Goal: Task Accomplishment & Management: Manage account settings

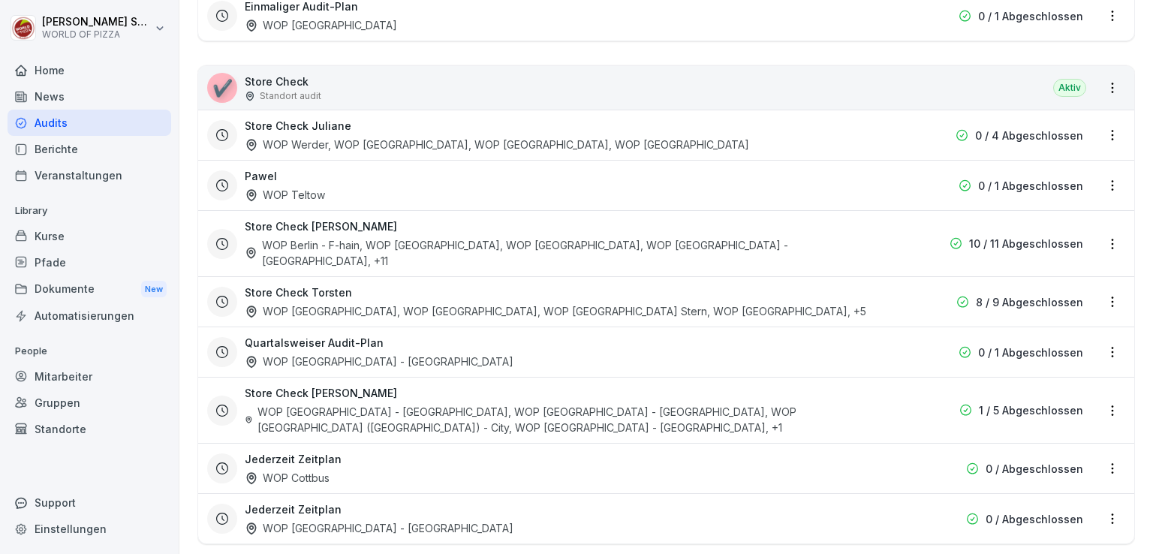
scroll to position [447, 0]
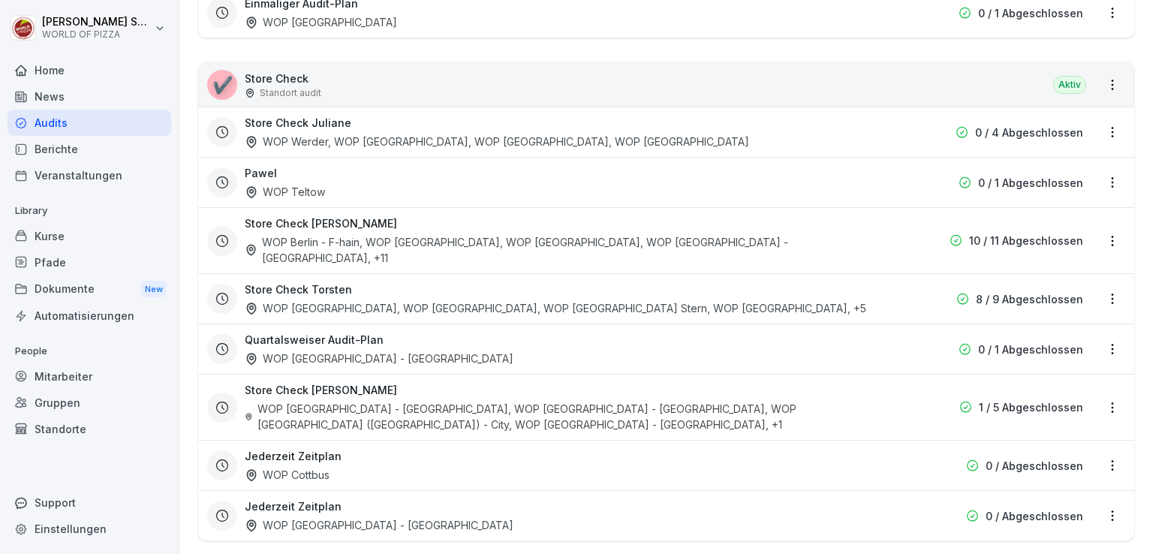
click at [357, 234] on div "WOP Berlin - F-hain, WOP [GEOGRAPHIC_DATA] - HSH, WOP [GEOGRAPHIC_DATA], WOP [G…" at bounding box center [570, 250] width 651 height 32
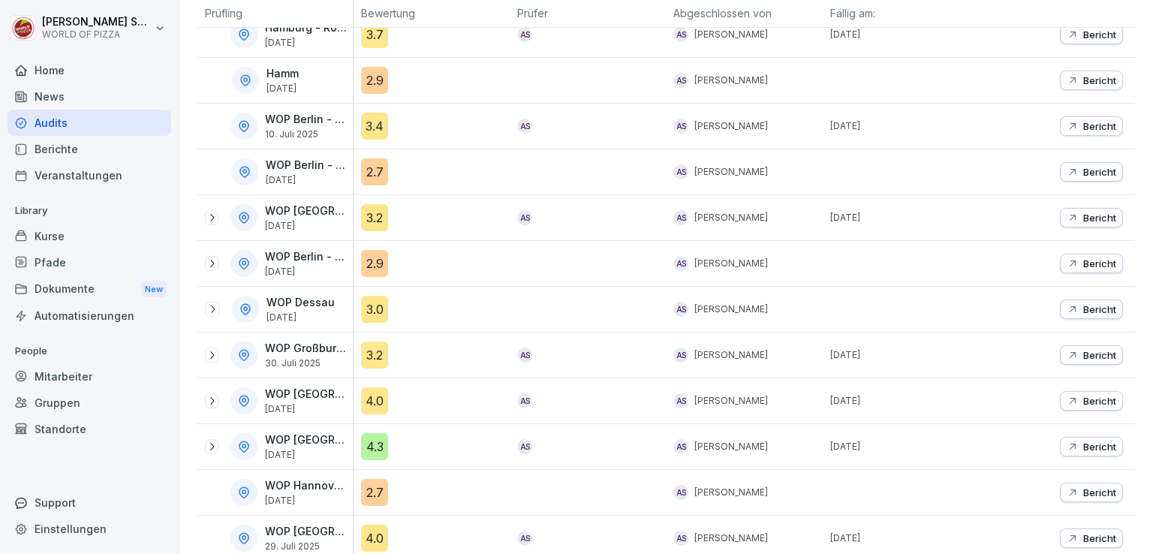
scroll to position [309, 0]
click at [214, 213] on icon at bounding box center [212, 217] width 12 height 12
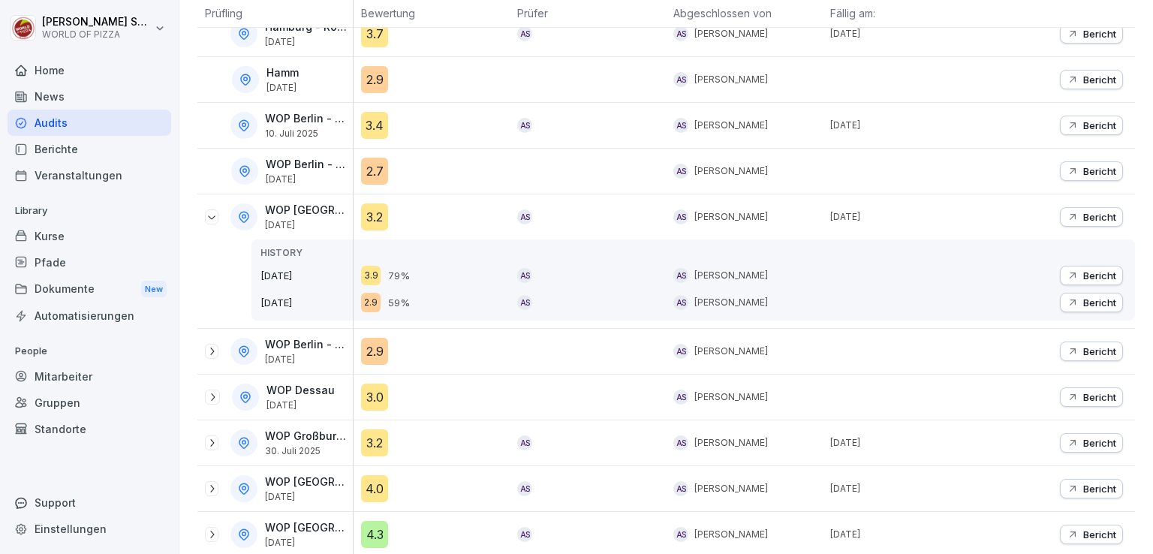
click at [214, 213] on icon at bounding box center [212, 217] width 12 height 12
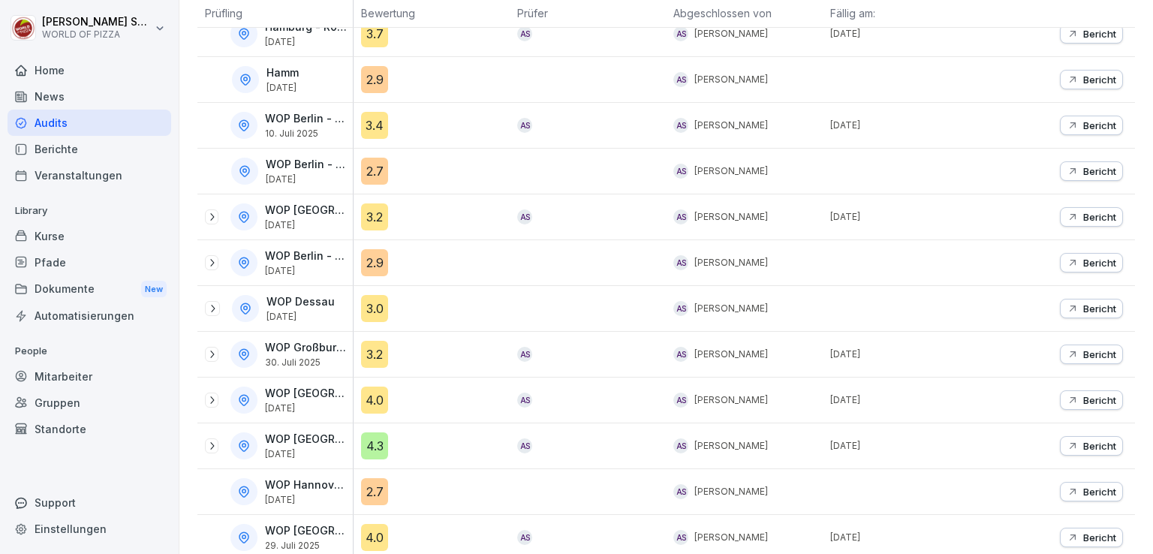
click at [210, 265] on icon at bounding box center [212, 263] width 12 height 12
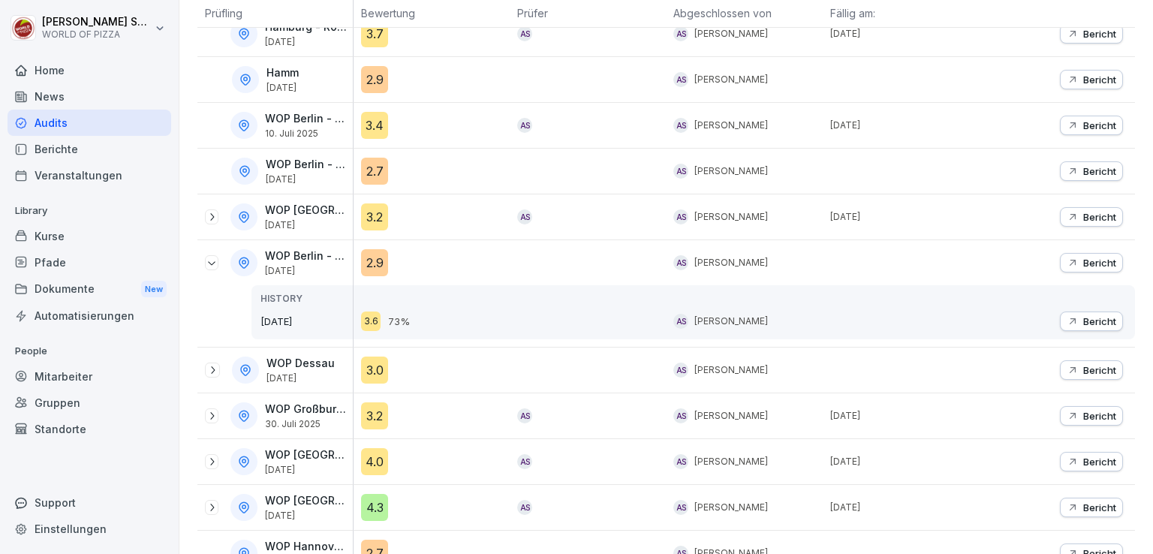
click at [1066, 267] on button "Bericht" at bounding box center [1091, 263] width 63 height 20
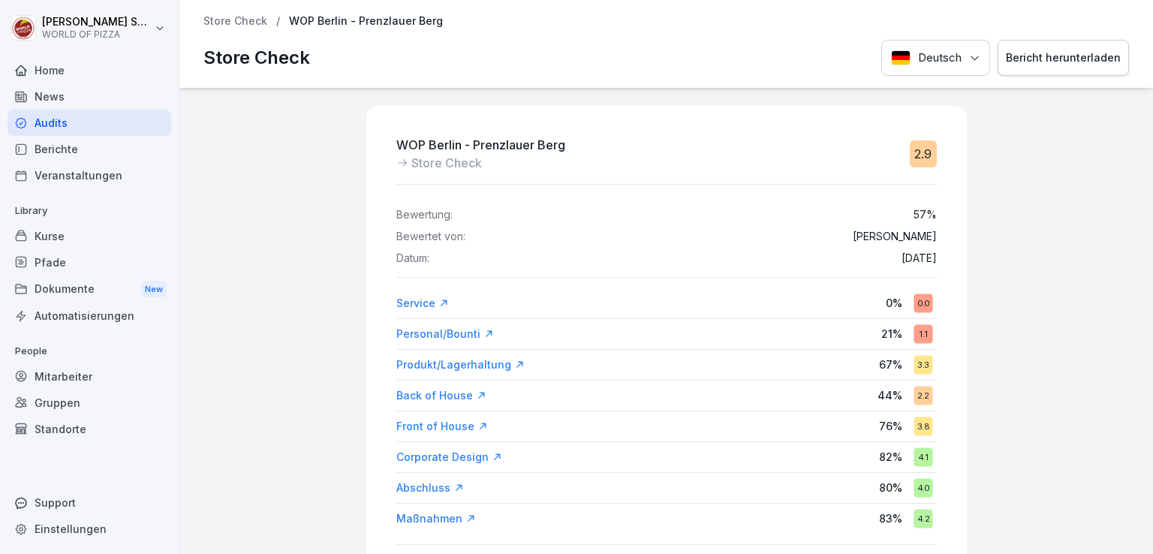
click at [211, 22] on p "Store Check" at bounding box center [236, 21] width 64 height 13
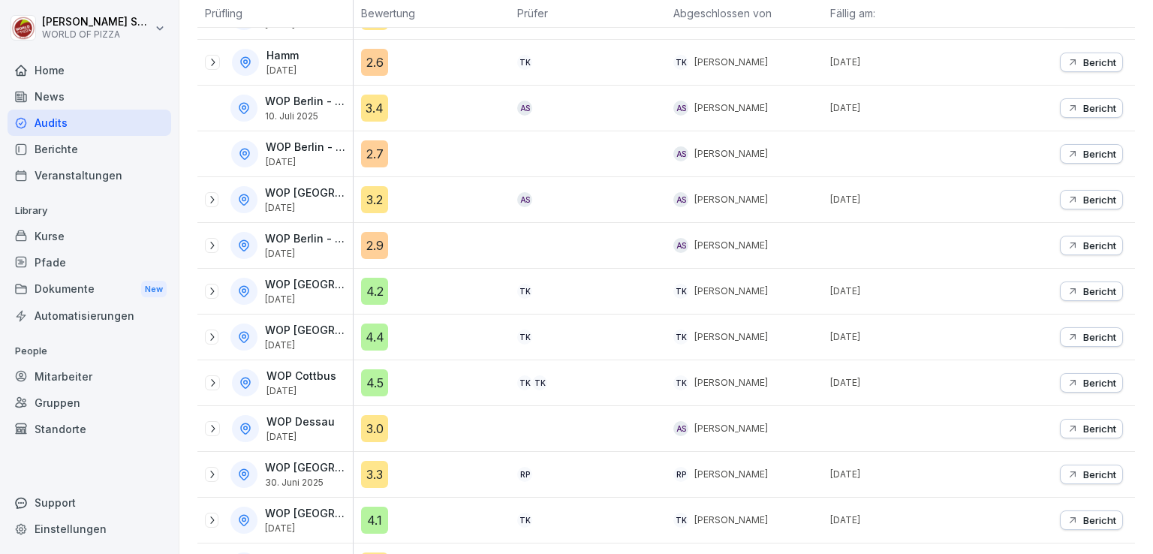
scroll to position [333, 0]
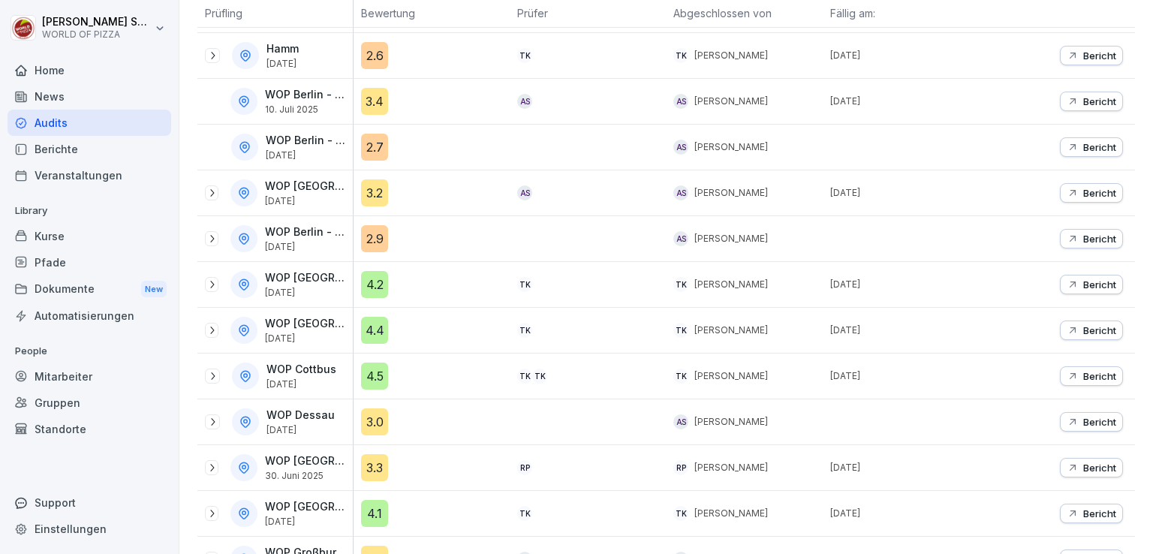
click at [212, 193] on icon at bounding box center [212, 193] width 4 height 8
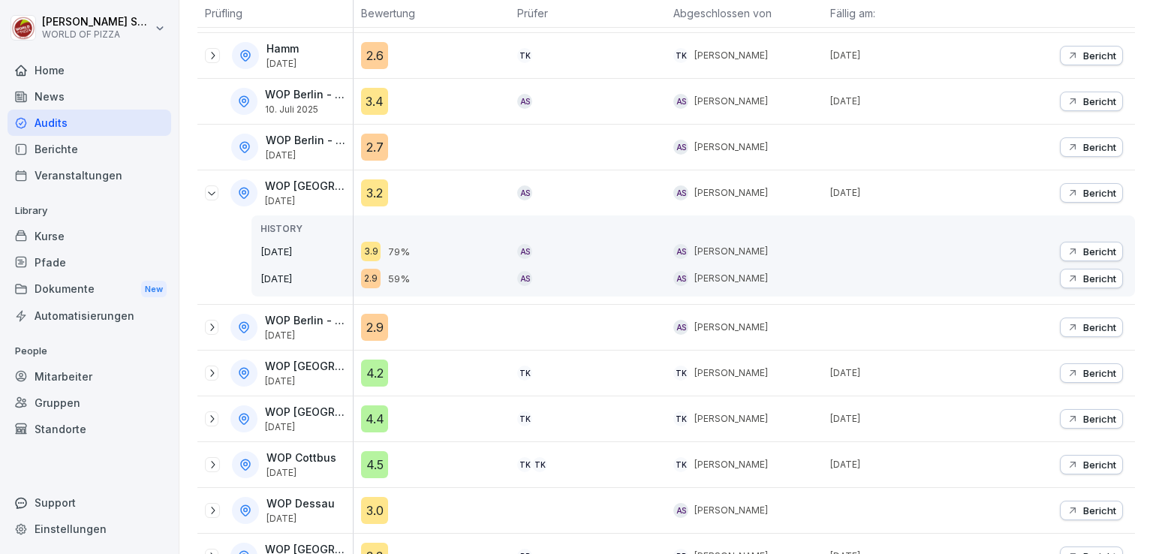
click at [212, 193] on icon at bounding box center [212, 194] width 8 height 4
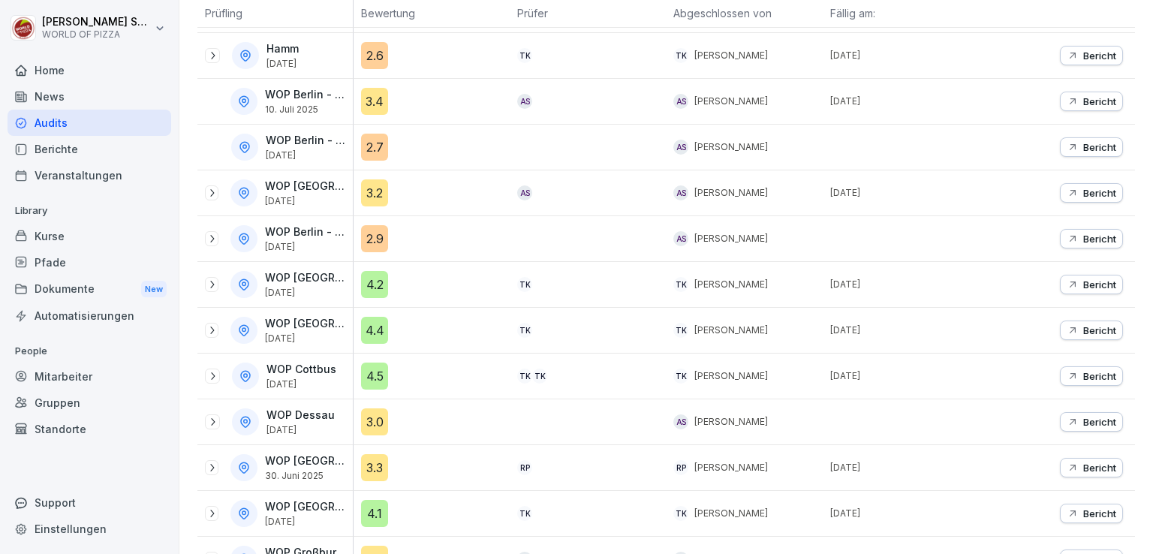
click at [1084, 142] on p "Bericht" at bounding box center [1100, 147] width 33 height 12
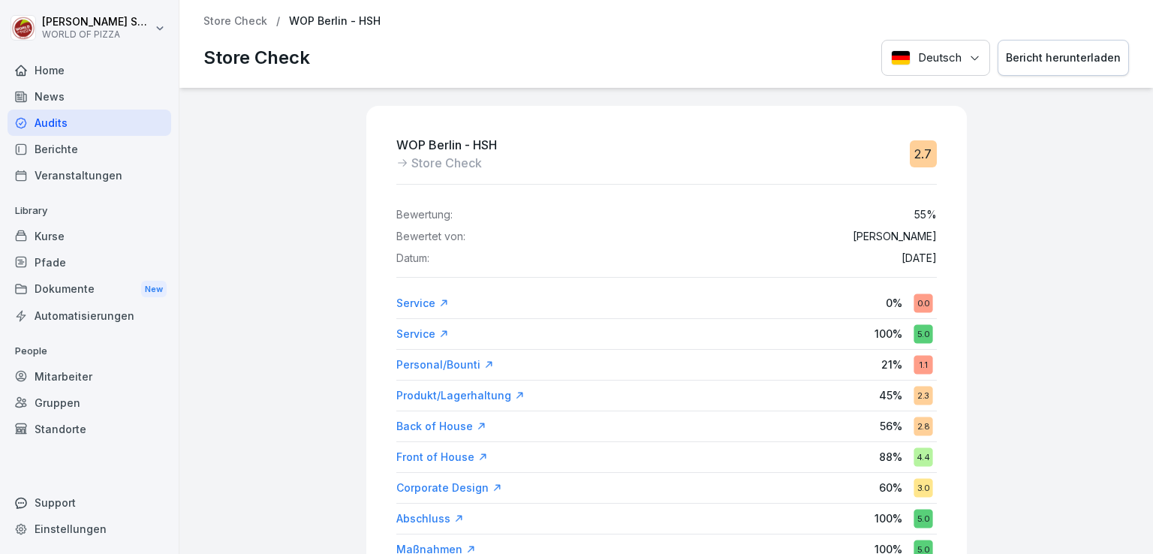
click at [225, 20] on p "Store Check" at bounding box center [236, 21] width 64 height 13
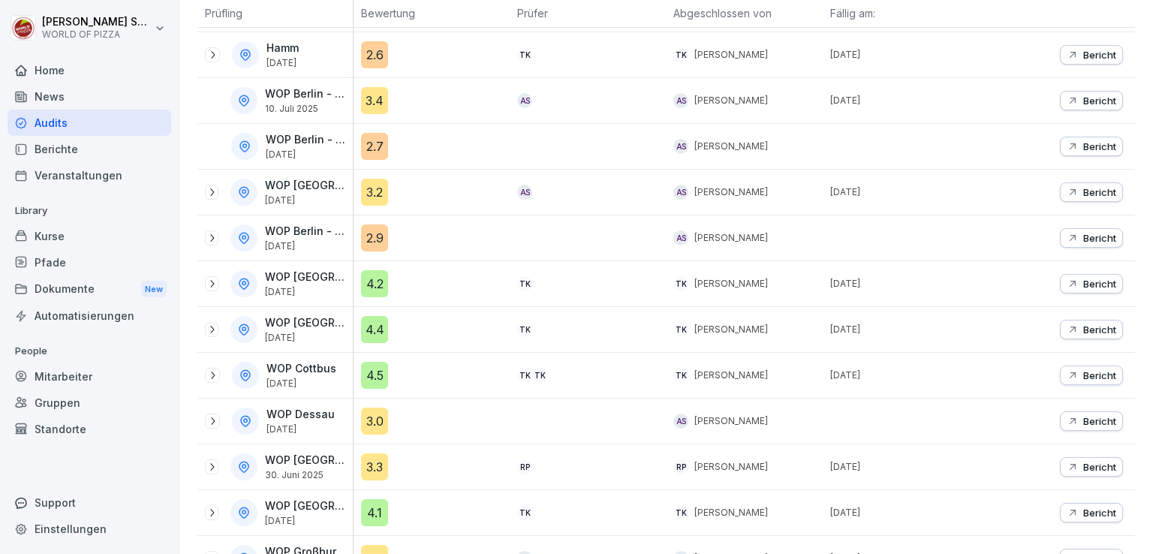
scroll to position [336, 0]
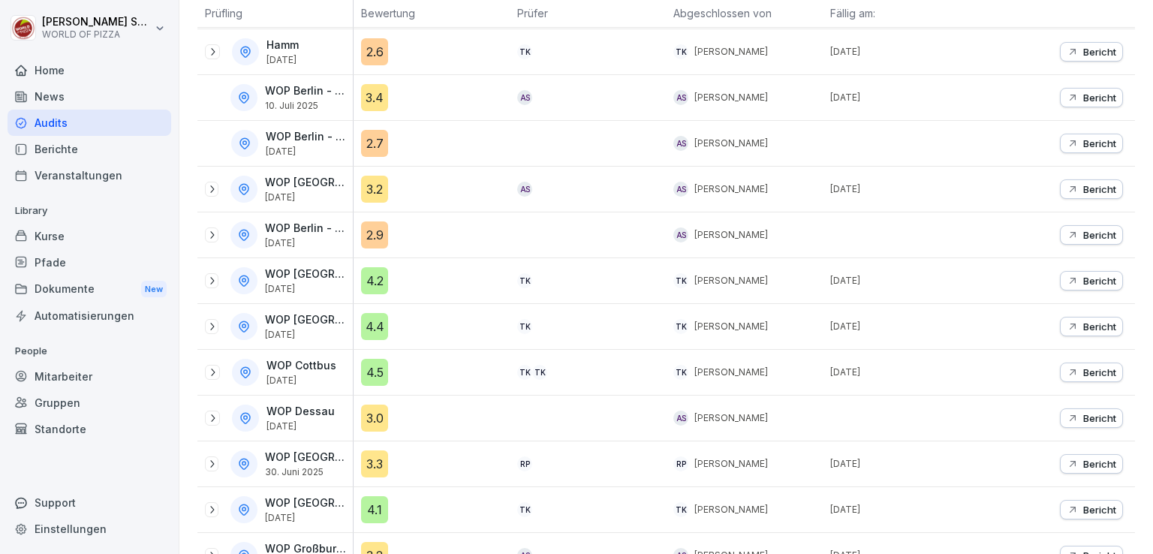
click at [210, 189] on icon at bounding box center [212, 189] width 12 height 12
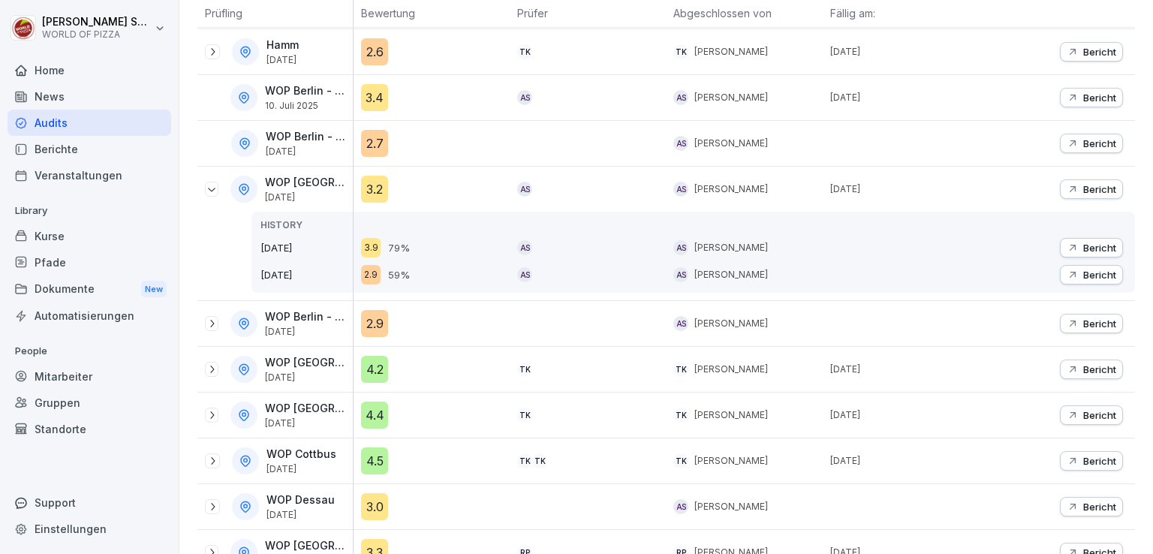
click at [1084, 192] on p "Bericht" at bounding box center [1100, 189] width 33 height 12
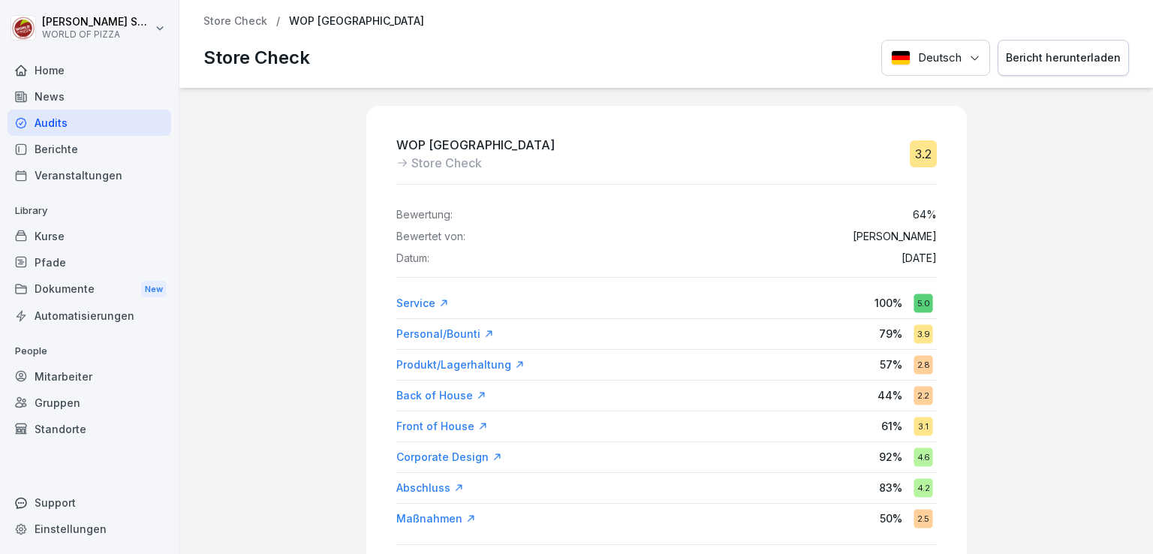
click at [234, 22] on p "Store Check" at bounding box center [236, 21] width 64 height 13
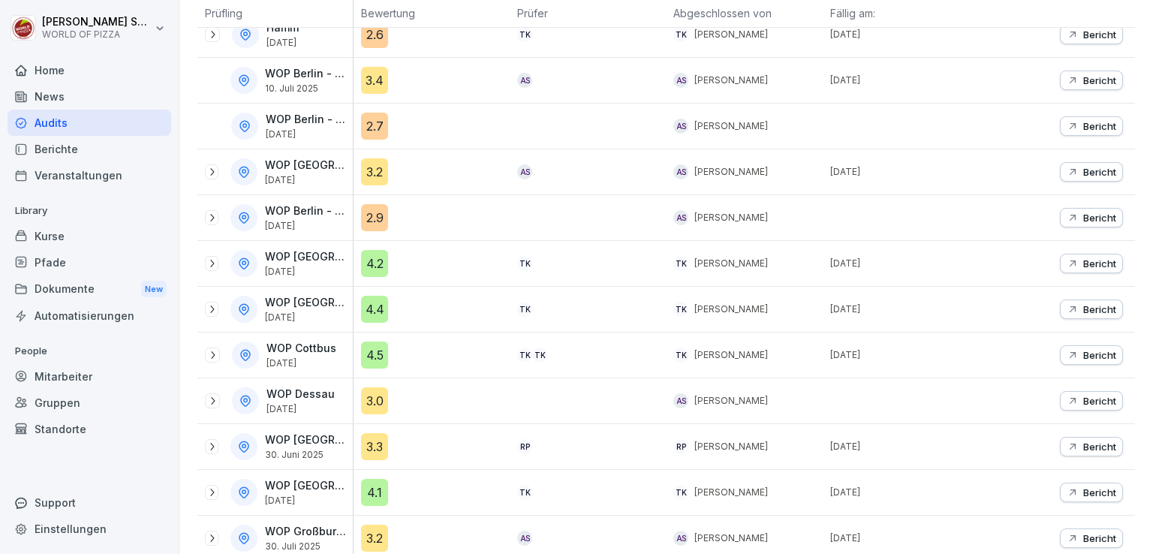
scroll to position [354, 0]
click at [210, 220] on icon at bounding box center [212, 217] width 12 height 12
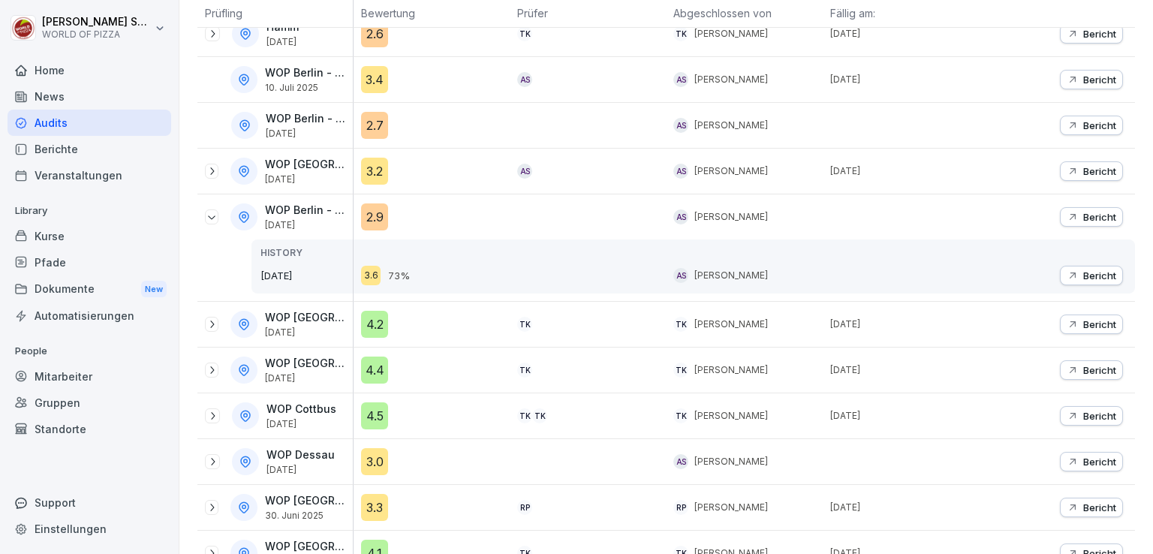
click at [204, 82] on div "WOP Berlin - F-hain [DATE]" at bounding box center [275, 79] width 155 height 45
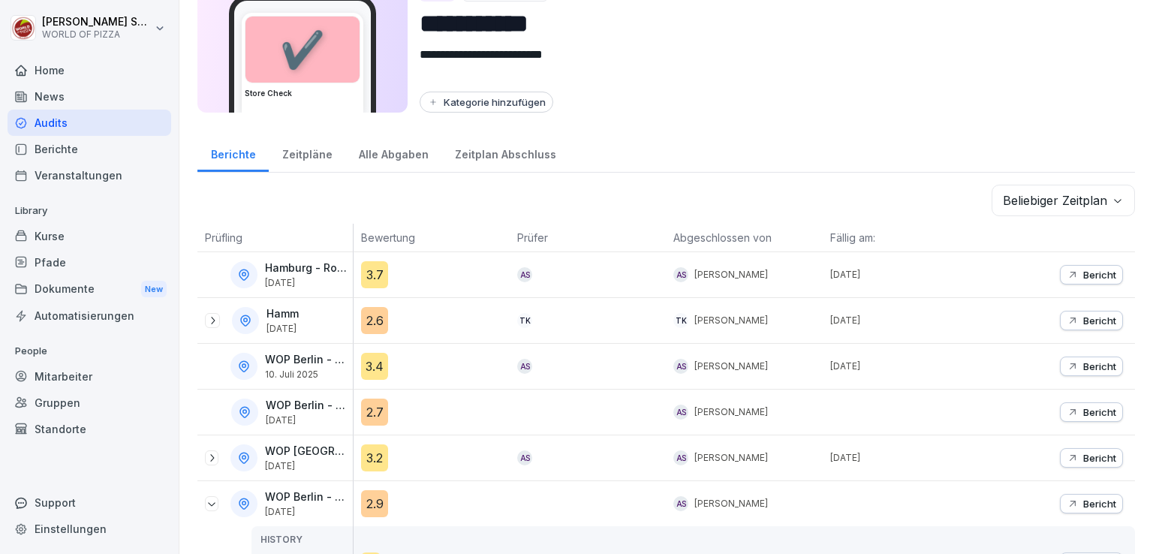
scroll to position [63, 0]
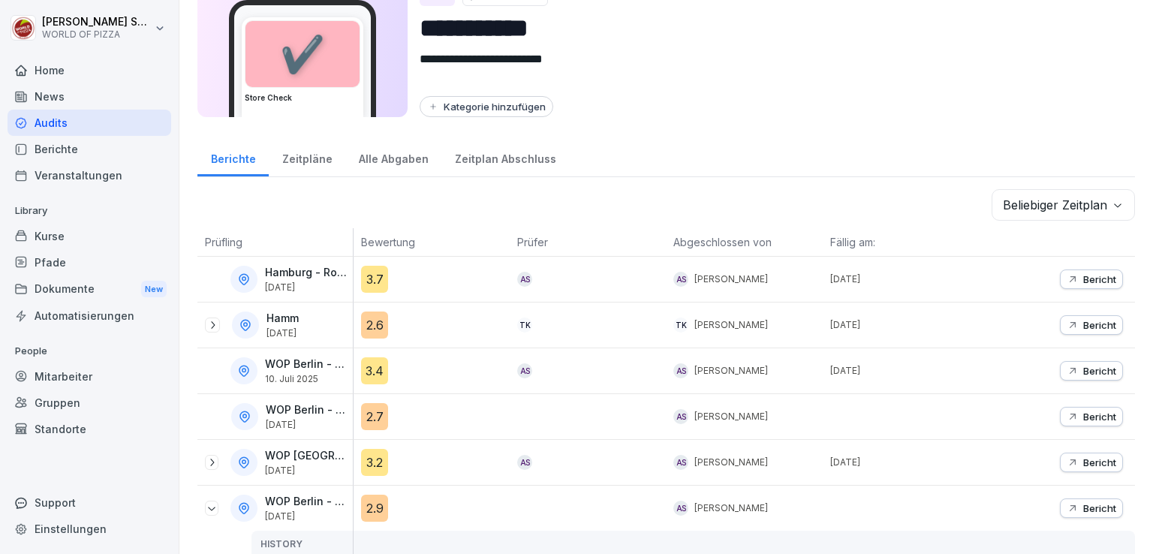
click at [315, 162] on div "Zeitpläne" at bounding box center [307, 157] width 77 height 38
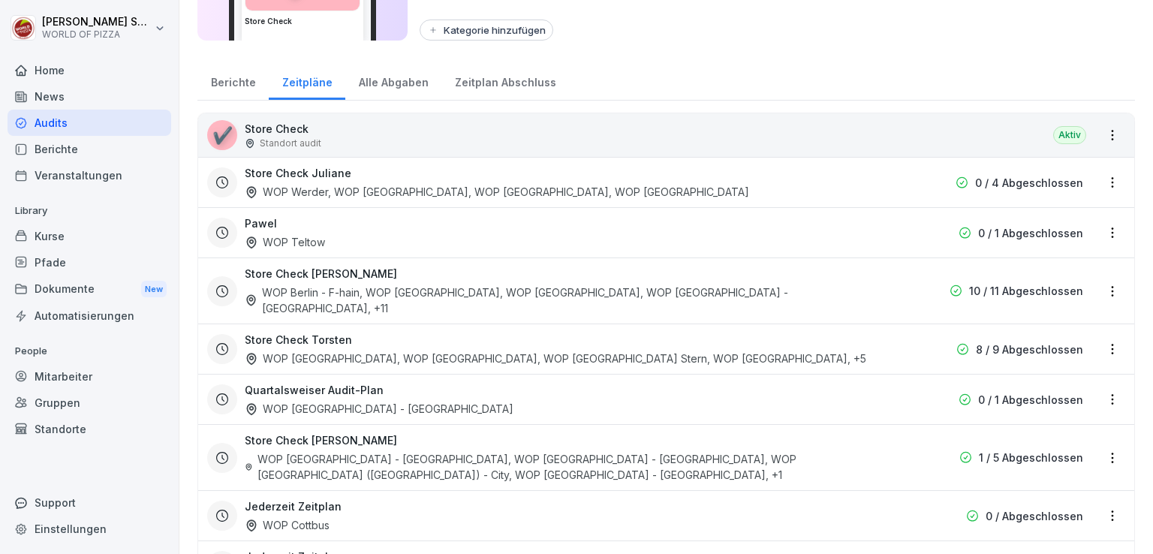
scroll to position [179, 0]
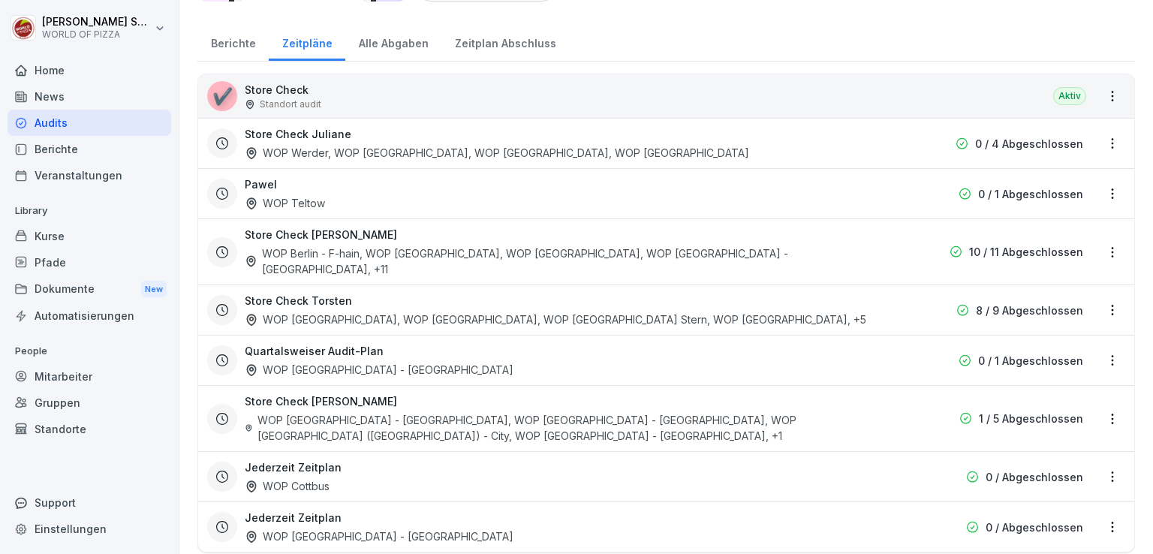
click at [360, 248] on div "WOP Berlin - F-hain, WOP [GEOGRAPHIC_DATA] - HSH, WOP [GEOGRAPHIC_DATA], WOP [G…" at bounding box center [570, 262] width 651 height 32
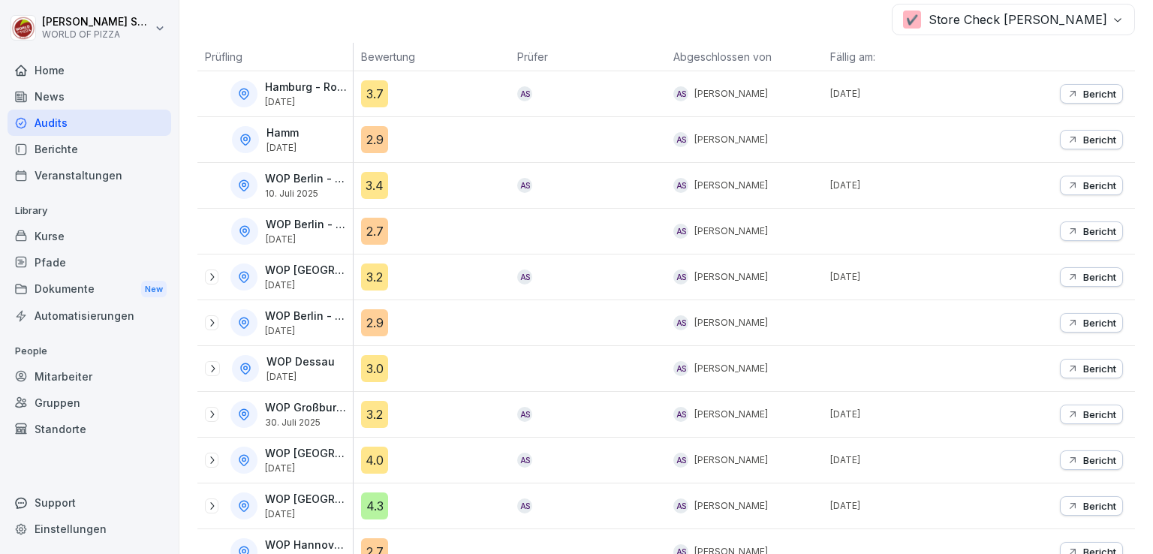
scroll to position [249, 0]
click at [377, 182] on div "3.4" at bounding box center [374, 184] width 27 height 27
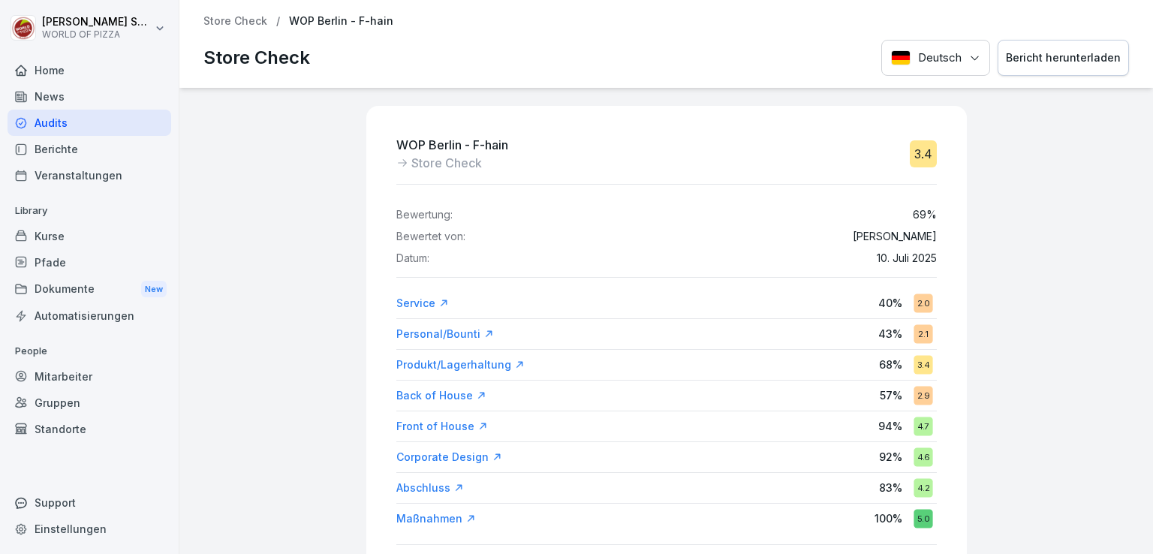
click at [226, 17] on p "Store Check" at bounding box center [236, 21] width 64 height 13
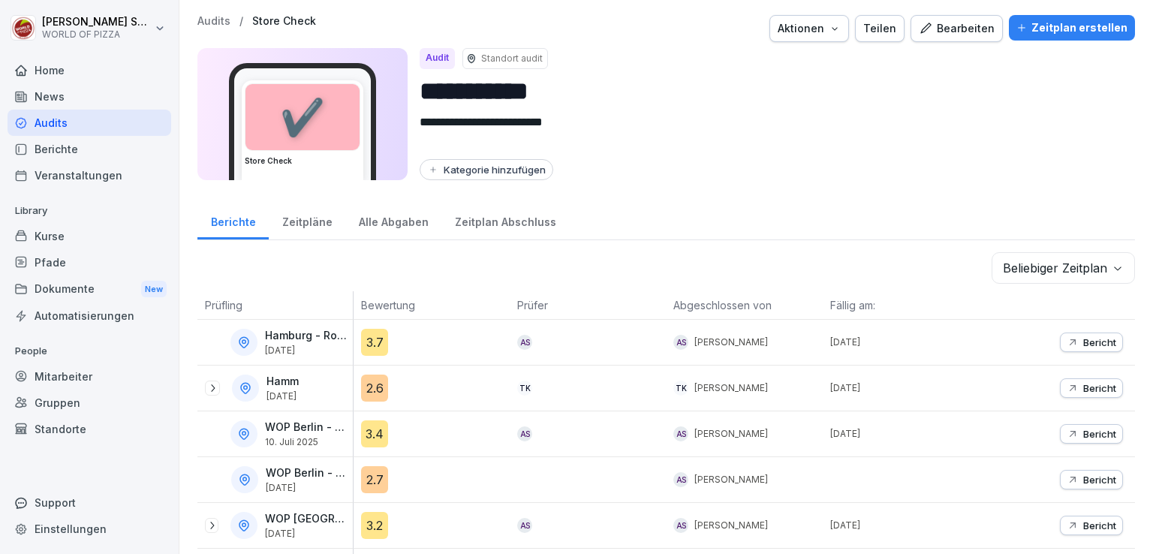
click at [463, 231] on div "Zeitplan Abschluss" at bounding box center [506, 220] width 128 height 38
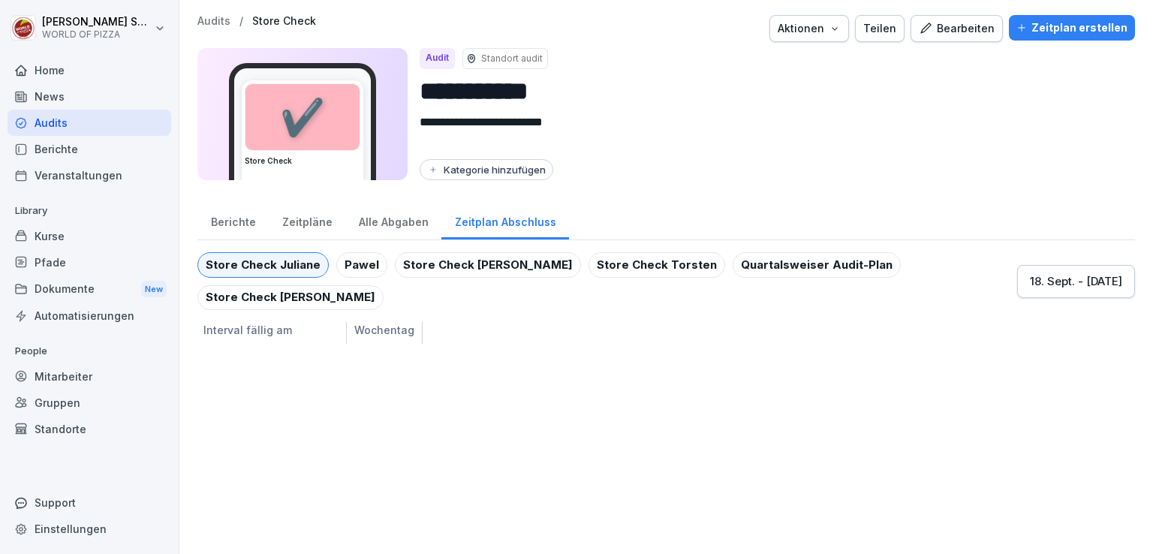
click at [425, 270] on div "Store Check [PERSON_NAME]" at bounding box center [488, 265] width 186 height 26
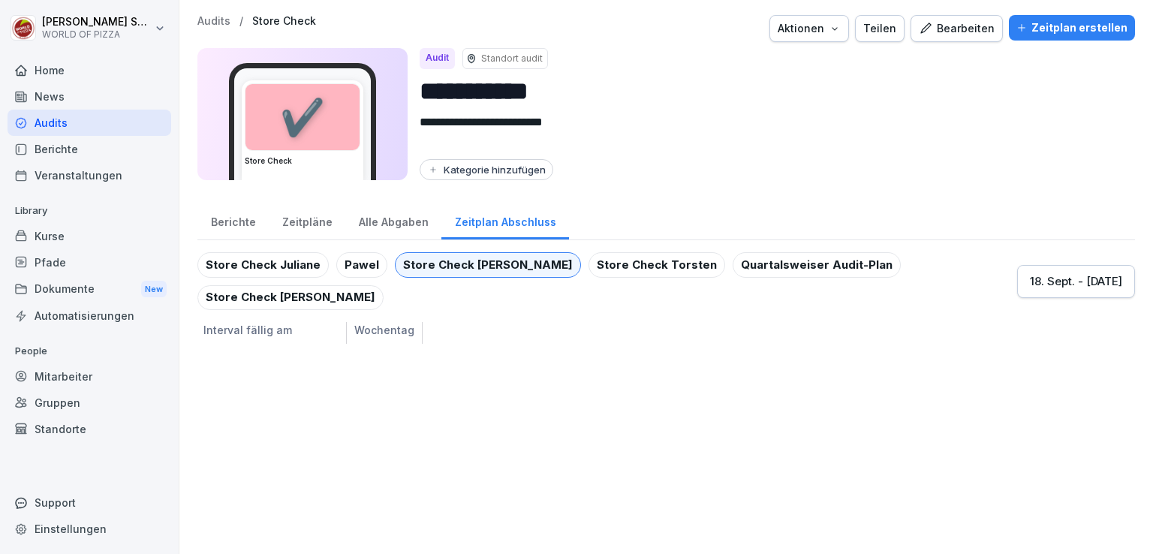
click at [373, 222] on div "Alle Abgaben" at bounding box center [393, 220] width 96 height 38
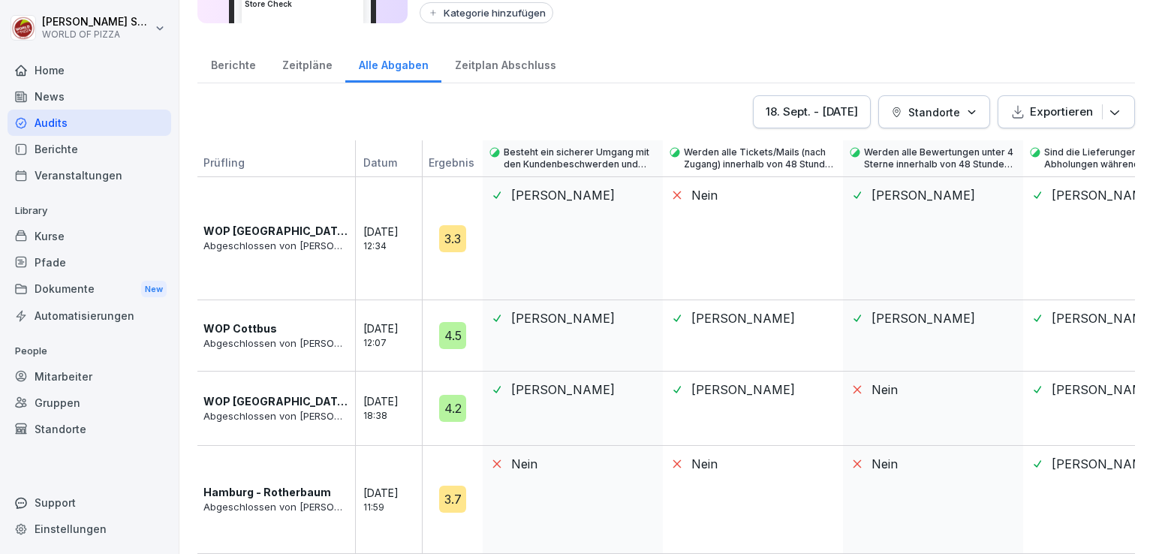
click at [921, 104] on p "Standorte" at bounding box center [935, 112] width 52 height 16
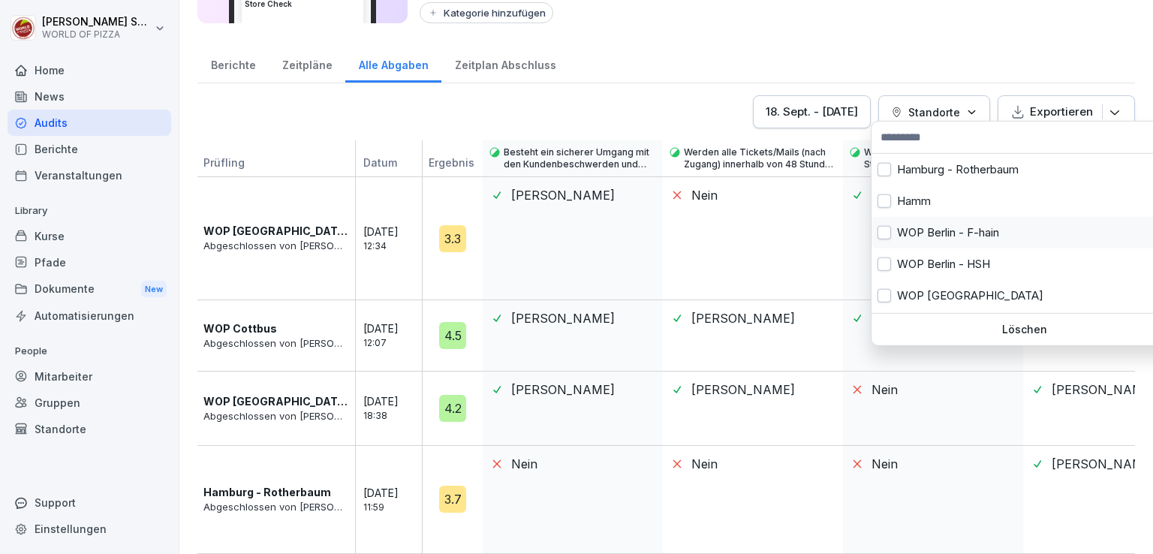
click at [899, 232] on div "WOP Berlin - F-hain" at bounding box center [1025, 233] width 306 height 32
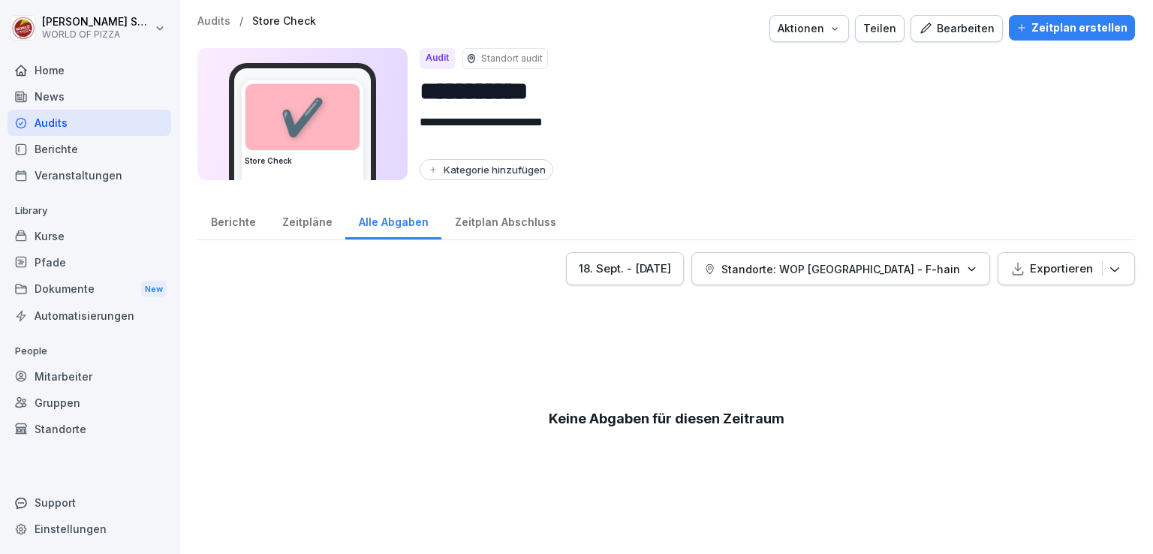
click at [802, 191] on html "**********" at bounding box center [576, 277] width 1153 height 554
click at [670, 264] on div "[DATE] - [DATE]" at bounding box center [625, 269] width 92 height 17
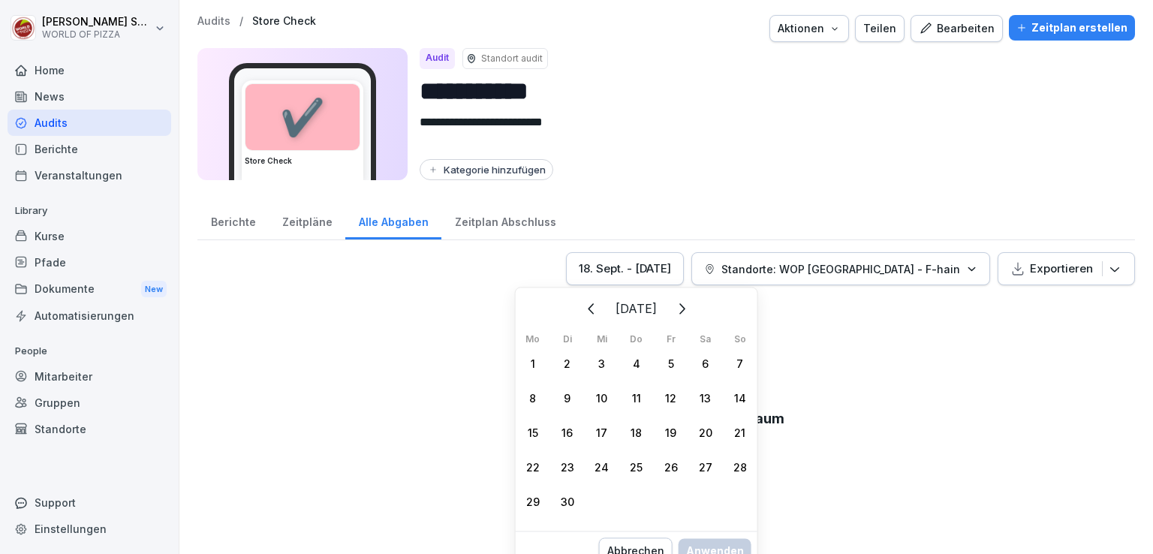
click at [583, 304] on icon "Zurück" at bounding box center [592, 309] width 18 height 18
click at [575, 304] on button "Zurück" at bounding box center [591, 308] width 33 height 33
click at [563, 366] on div "1" at bounding box center [567, 363] width 35 height 35
click at [689, 304] on icon "Weiter" at bounding box center [681, 309] width 18 height 18
click at [690, 303] on icon "Weiter" at bounding box center [681, 309] width 18 height 18
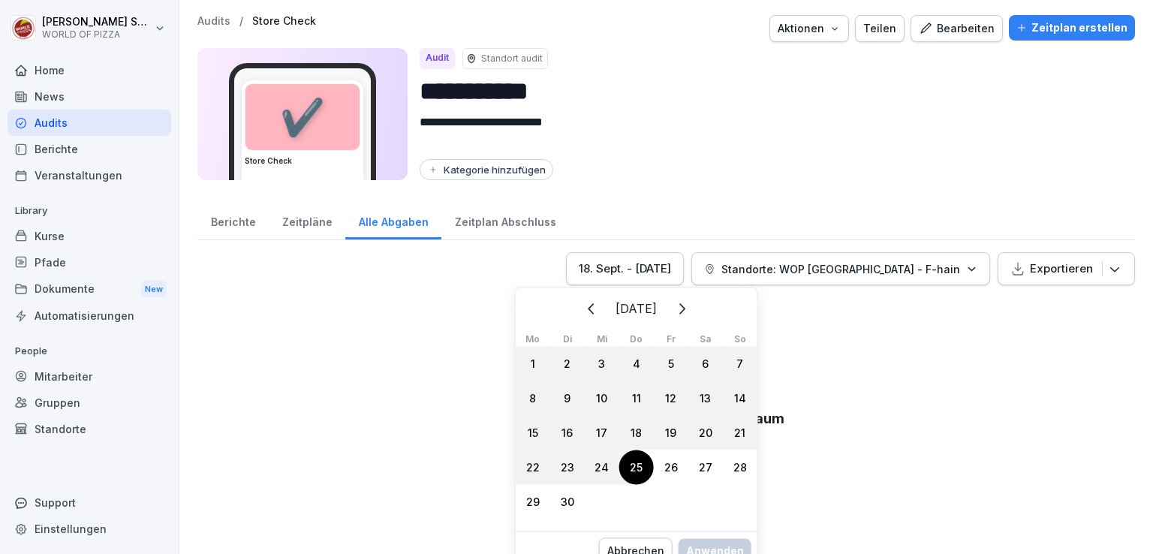
click at [625, 468] on div "25" at bounding box center [637, 467] width 35 height 35
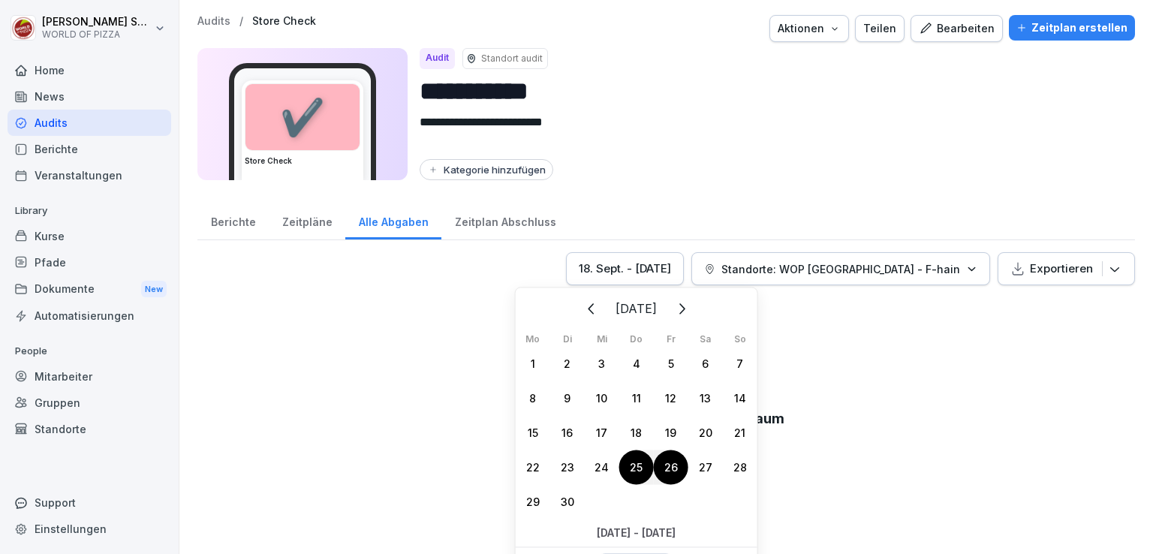
click at [646, 261] on div "[DATE] - [DATE]" at bounding box center [625, 269] width 92 height 17
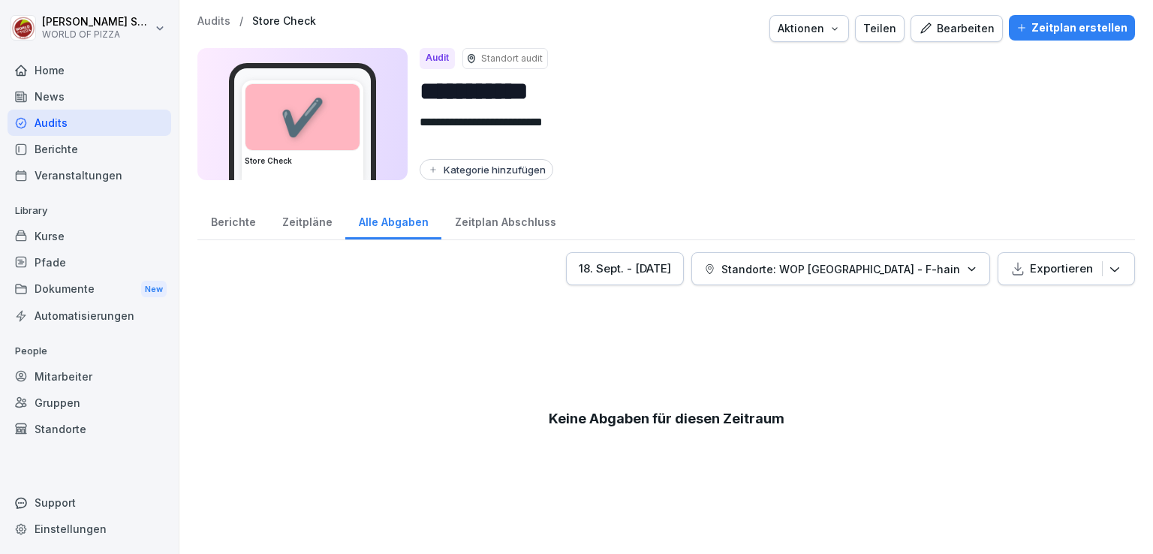
click at [668, 262] on div "[DATE] - [DATE]" at bounding box center [625, 269] width 92 height 17
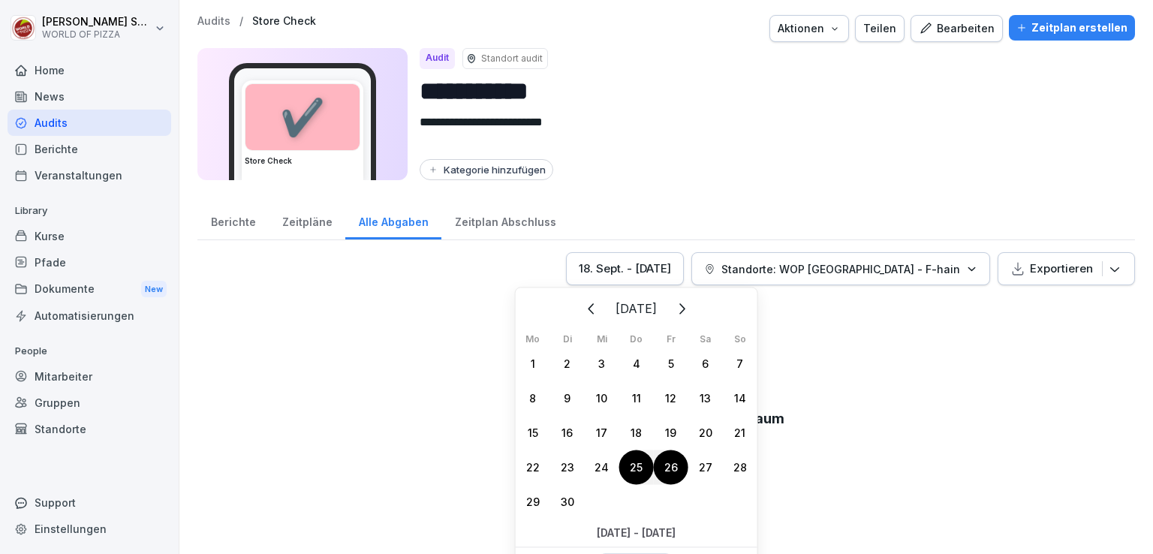
click at [583, 314] on icon "Zurück" at bounding box center [592, 309] width 18 height 18
click at [563, 370] on div "1" at bounding box center [567, 363] width 35 height 35
click at [690, 306] on icon "Weiter" at bounding box center [681, 309] width 18 height 18
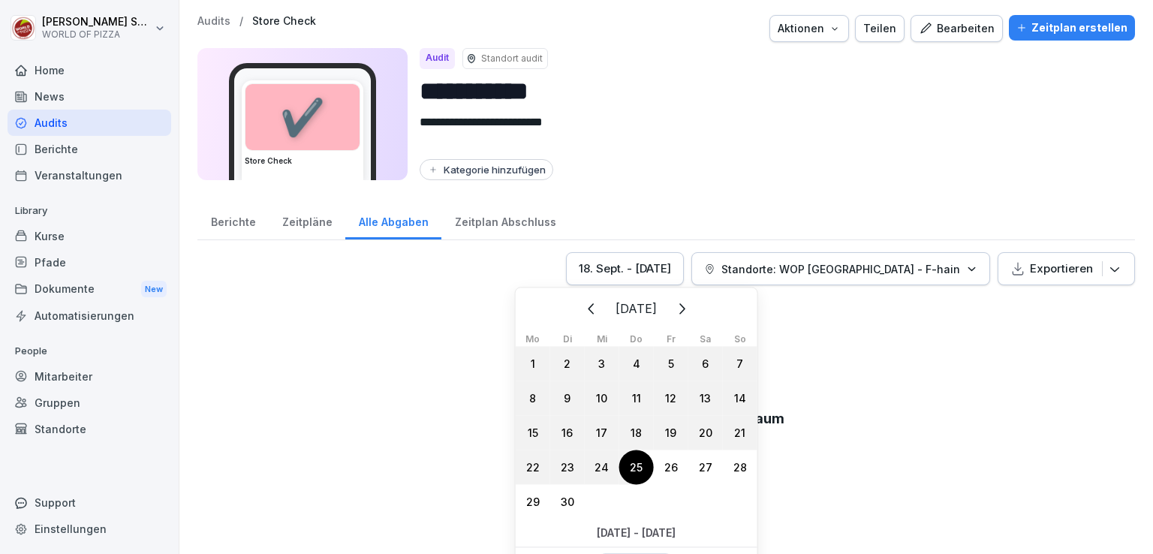
click at [635, 464] on div "25" at bounding box center [637, 467] width 35 height 35
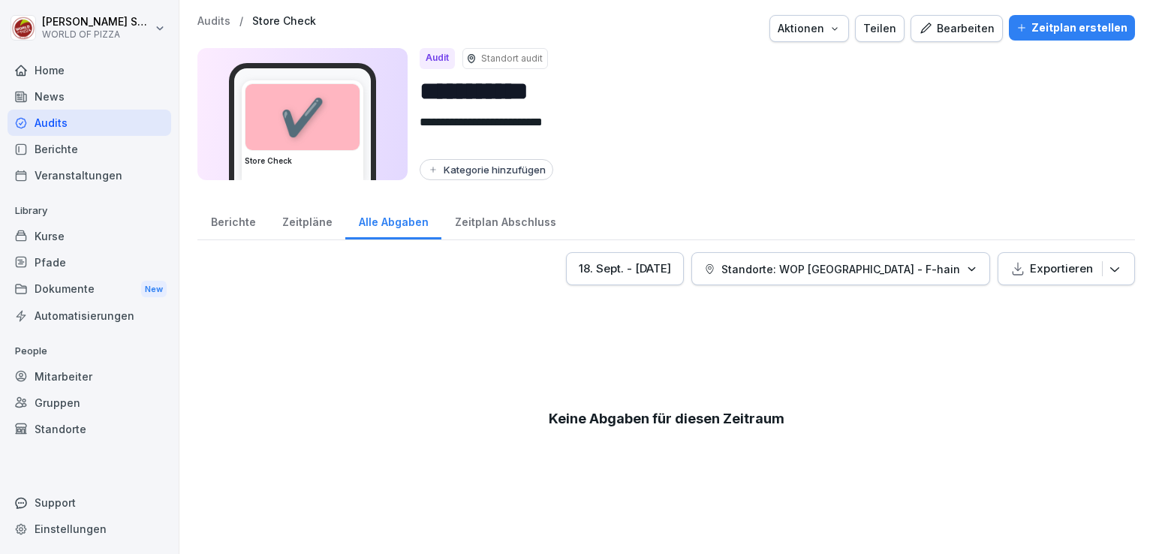
click at [237, 226] on div "Berichte" at bounding box center [233, 220] width 71 height 38
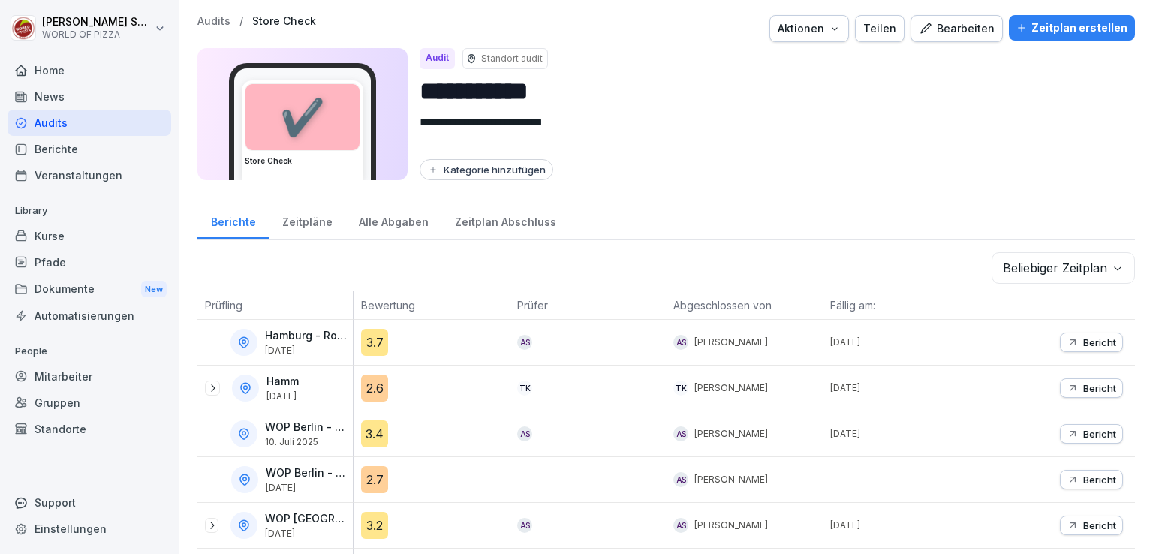
click at [304, 225] on div "Zeitpläne" at bounding box center [307, 220] width 77 height 38
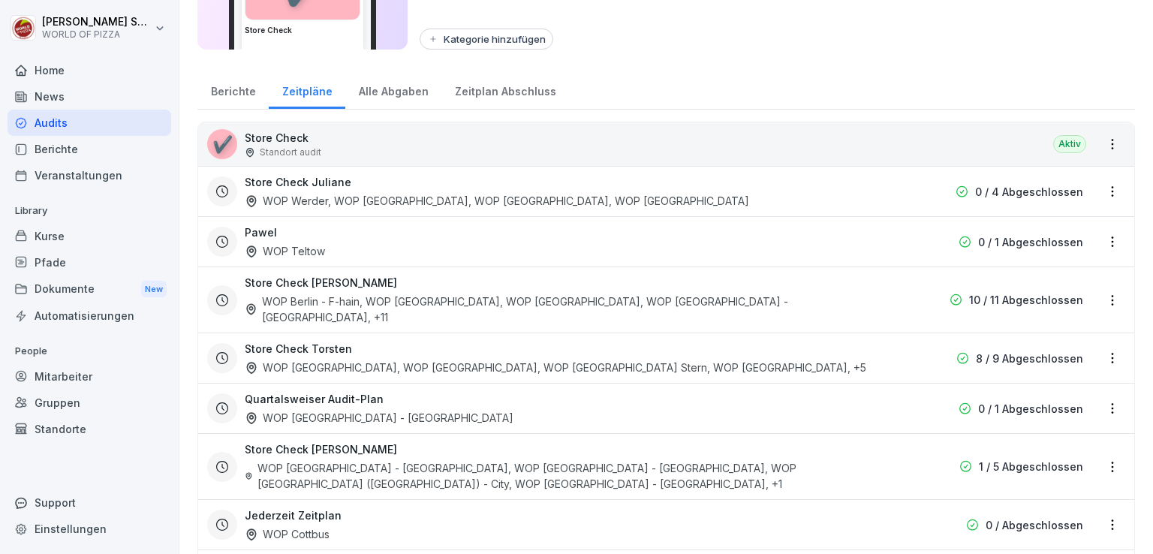
scroll to position [179, 0]
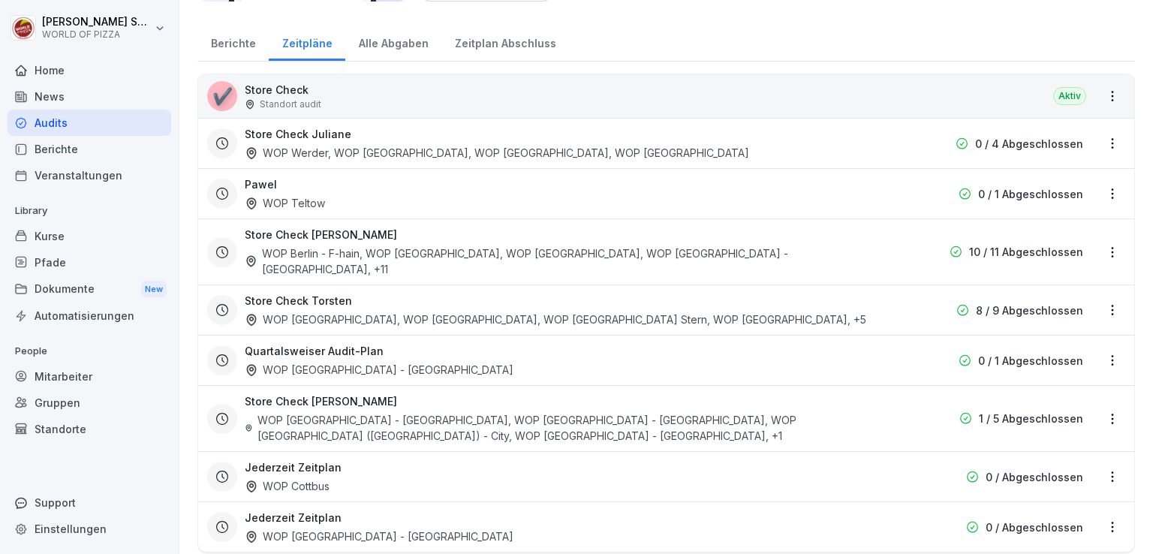
click at [1099, 244] on html "**********" at bounding box center [576, 277] width 1153 height 554
click at [0, 0] on link "Zeitplan bearbeiten" at bounding box center [0, 0] width 0 height 0
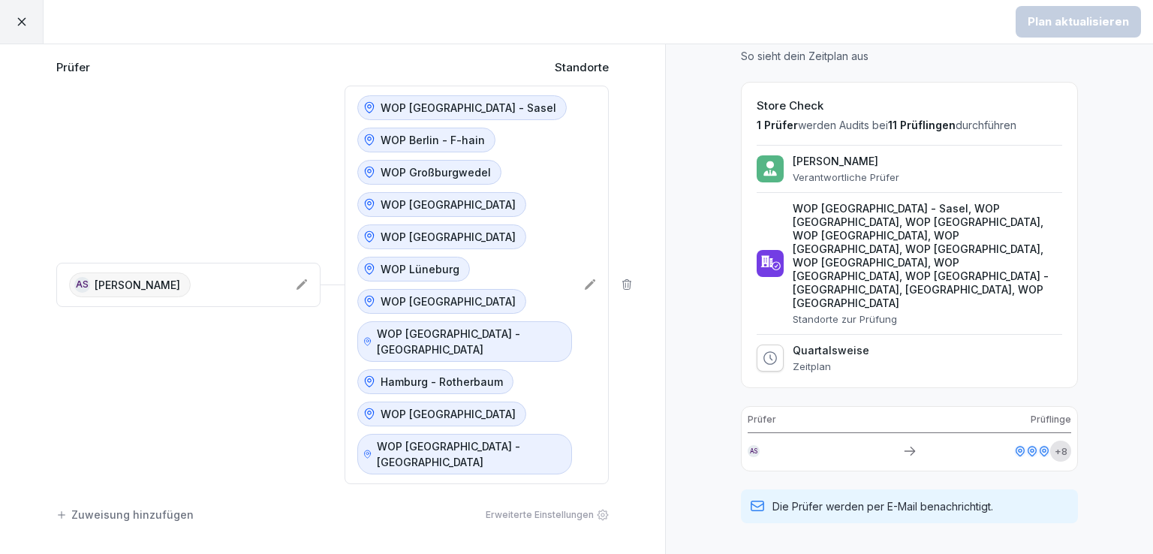
scroll to position [234, 0]
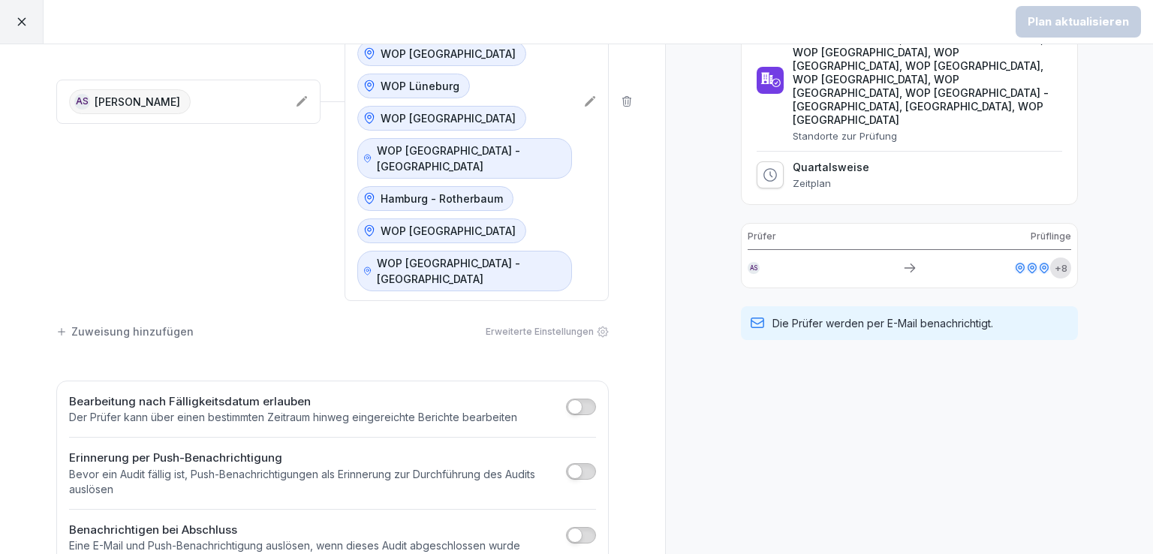
click at [568, 400] on span "button" at bounding box center [575, 407] width 15 height 15
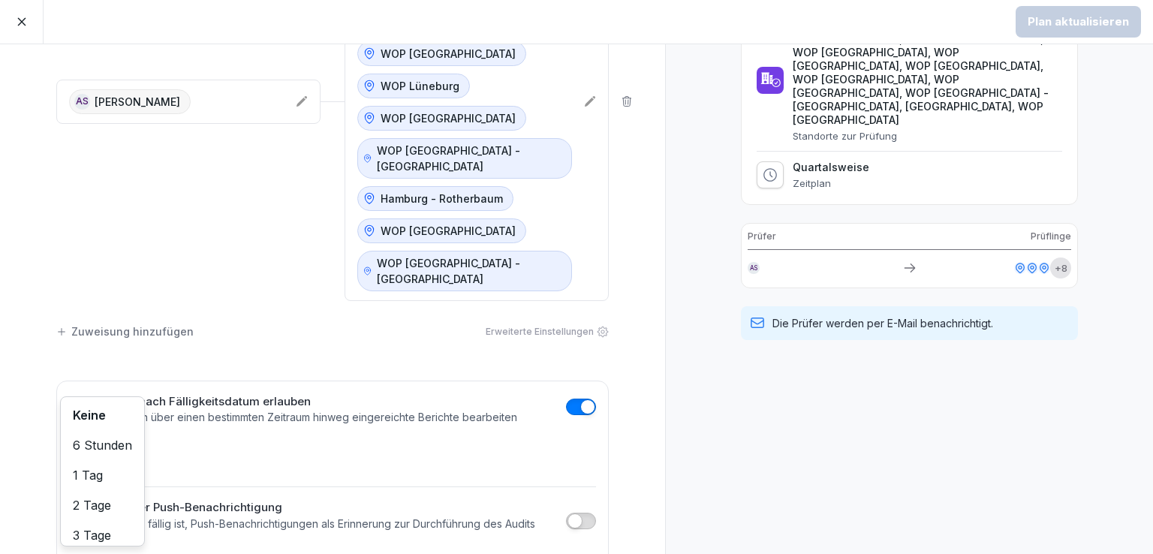
click at [121, 427] on body "Plan aktualisieren Zeitplan bearbeiten Prüfer Standorte AS [PERSON_NAME] WOP [G…" at bounding box center [576, 277] width 1153 height 554
click at [229, 435] on html "Plan aktualisieren Zeitplan bearbeiten Prüfer Standorte AS [PERSON_NAME] WOP [G…" at bounding box center [576, 277] width 1153 height 554
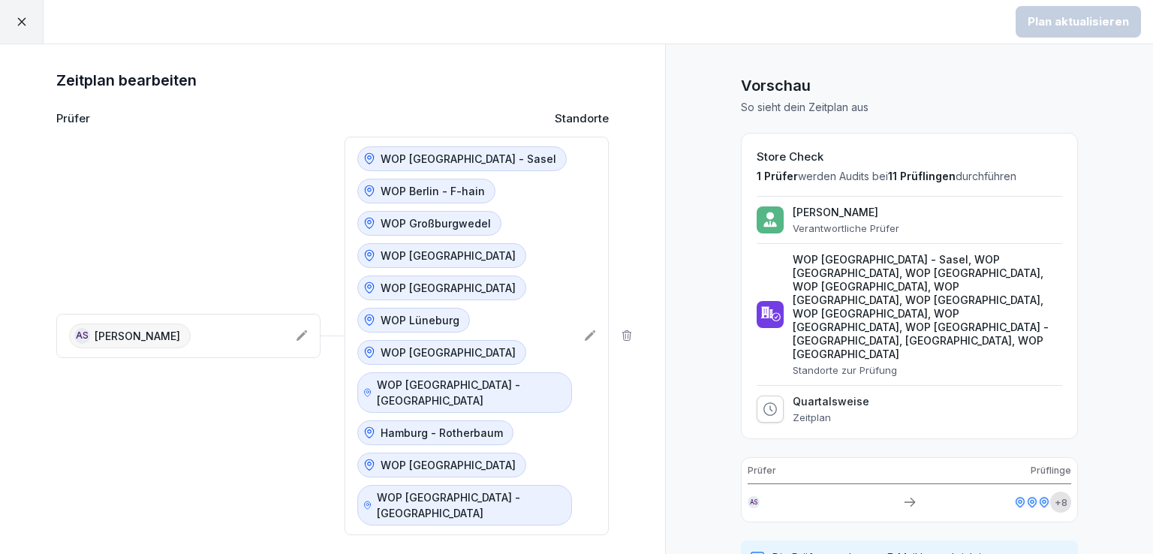
scroll to position [283, 0]
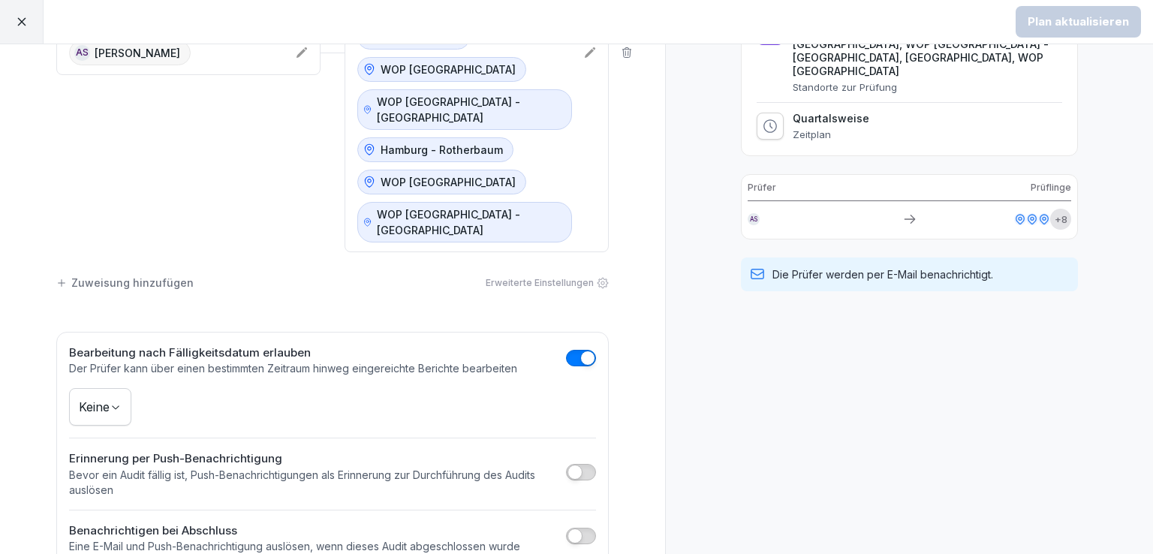
click at [507, 276] on div "Erweiterte Einstellungen" at bounding box center [547, 283] width 123 height 14
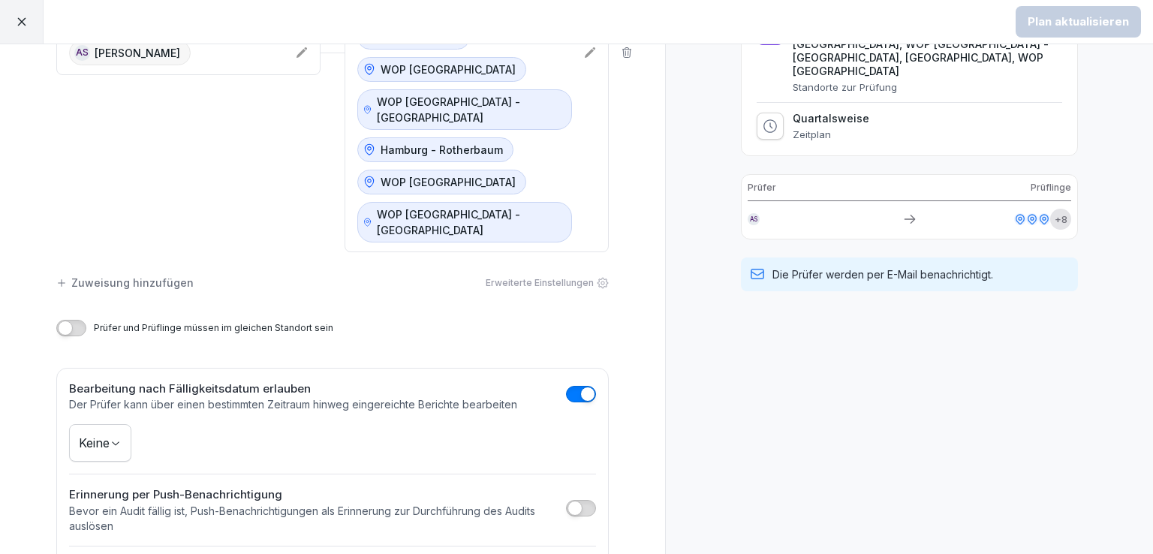
click at [551, 276] on div "Erweiterte Einstellungen" at bounding box center [547, 283] width 123 height 14
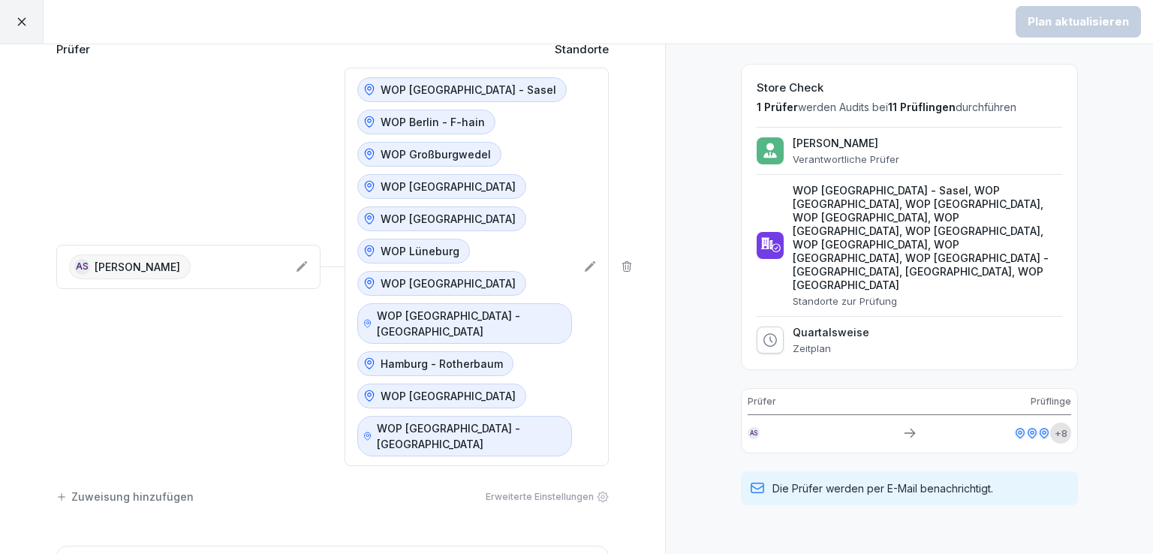
scroll to position [0, 0]
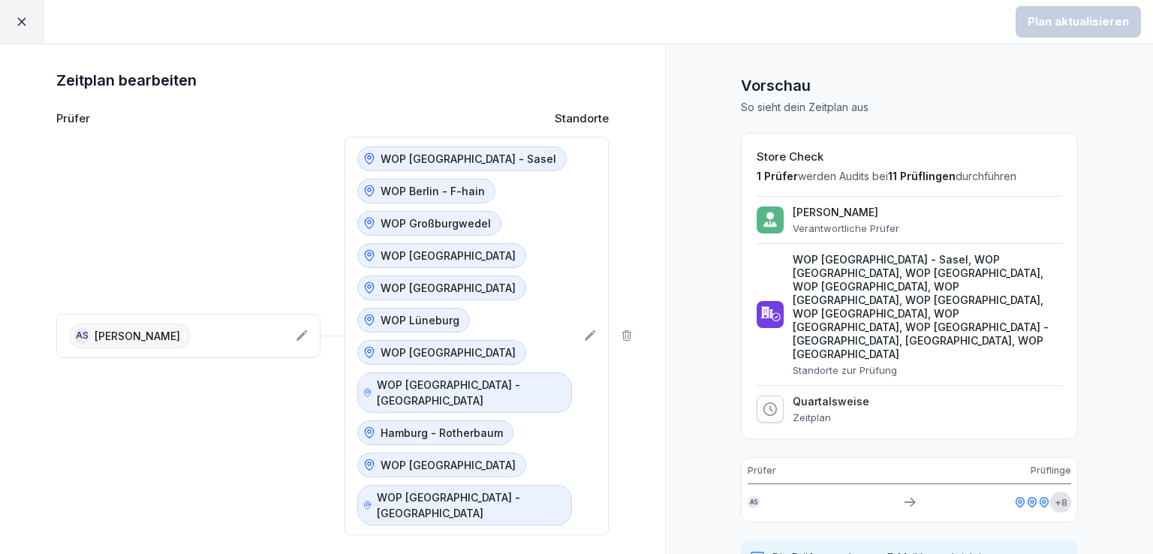
click at [15, 18] on icon at bounding box center [22, 22] width 14 height 14
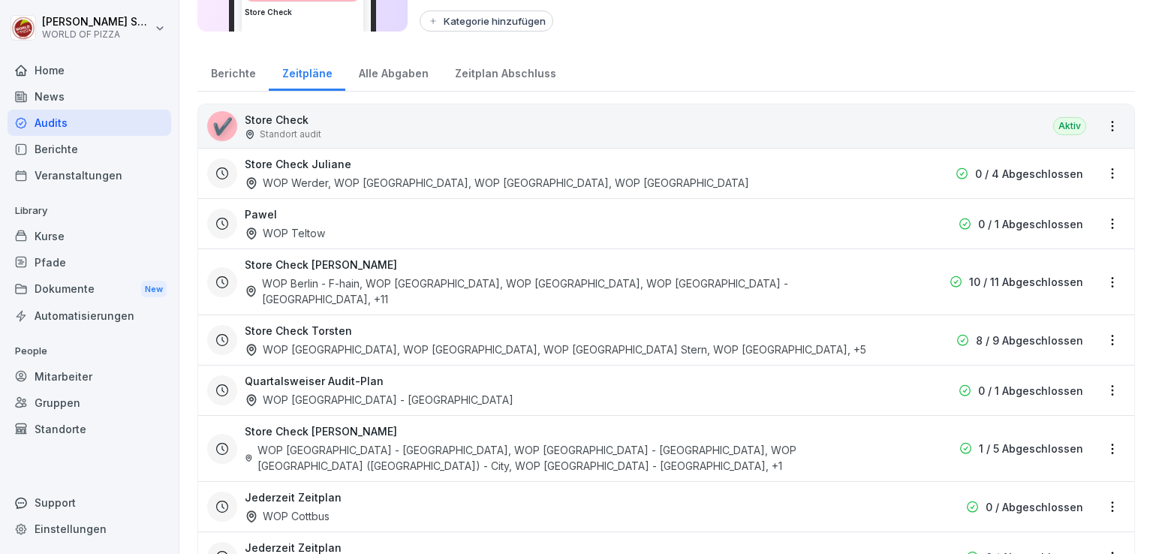
scroll to position [179, 0]
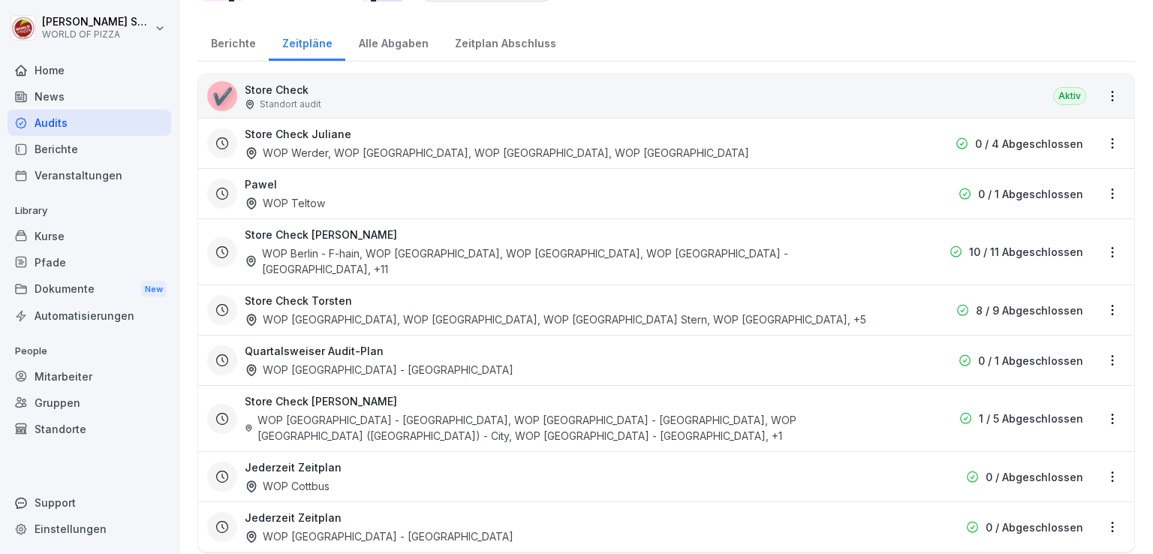
click at [393, 412] on div "WOP [GEOGRAPHIC_DATA] - [GEOGRAPHIC_DATA], WOP [GEOGRAPHIC_DATA], WOP [GEOGRAPH…" at bounding box center [570, 428] width 651 height 32
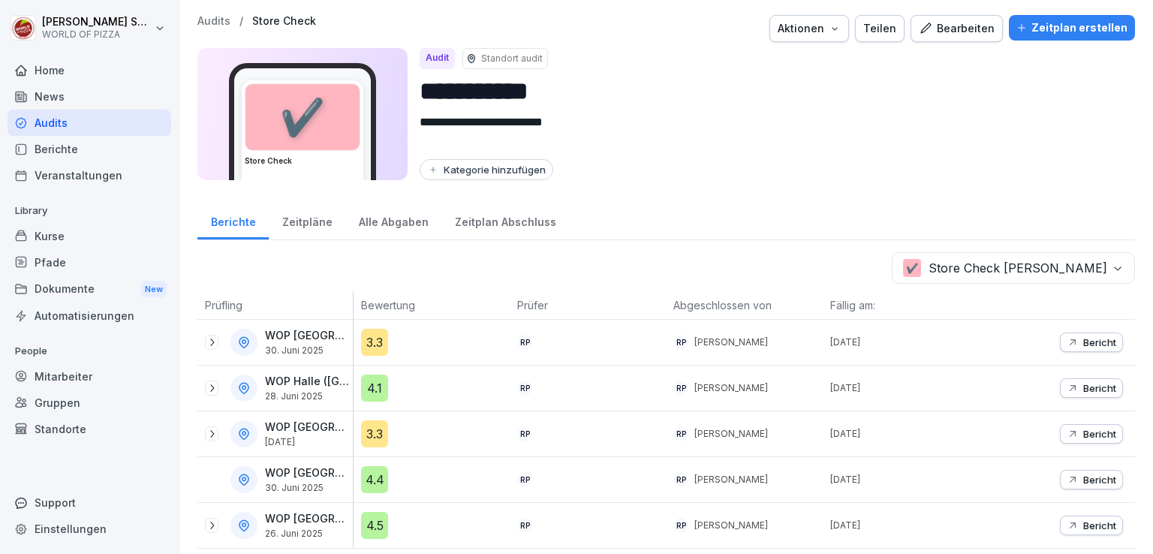
click at [222, 20] on p "Audits" at bounding box center [214, 21] width 33 height 13
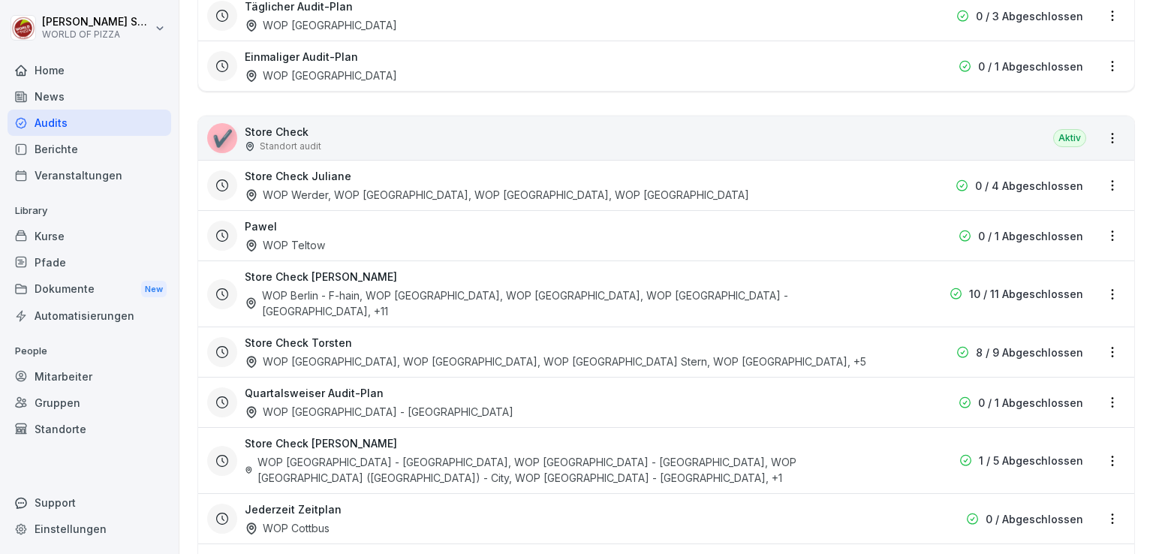
scroll to position [447, 0]
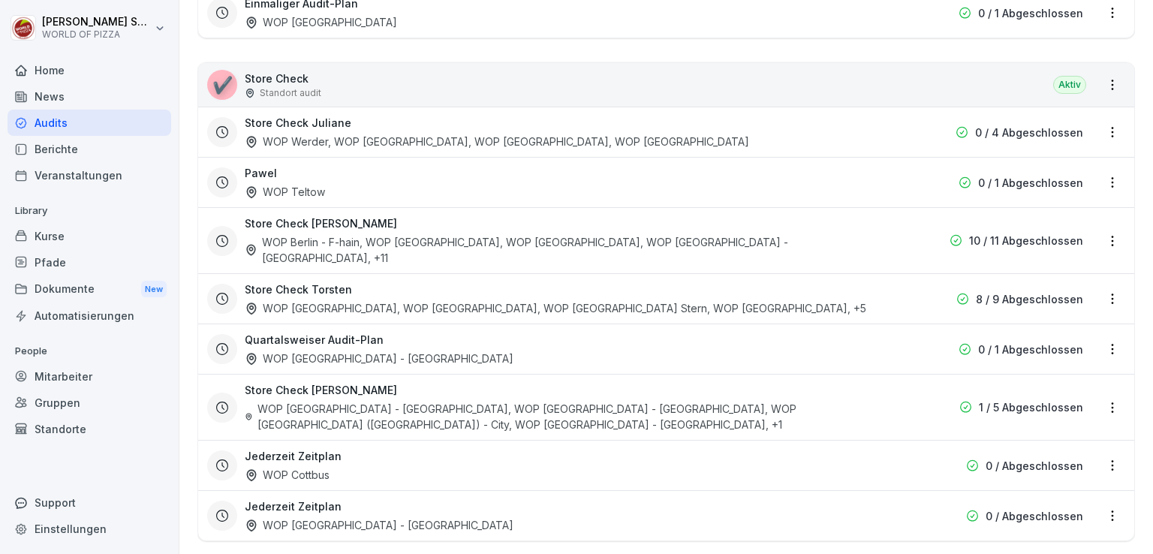
click at [330, 517] on div "WOP [GEOGRAPHIC_DATA] - [GEOGRAPHIC_DATA]" at bounding box center [379, 525] width 269 height 16
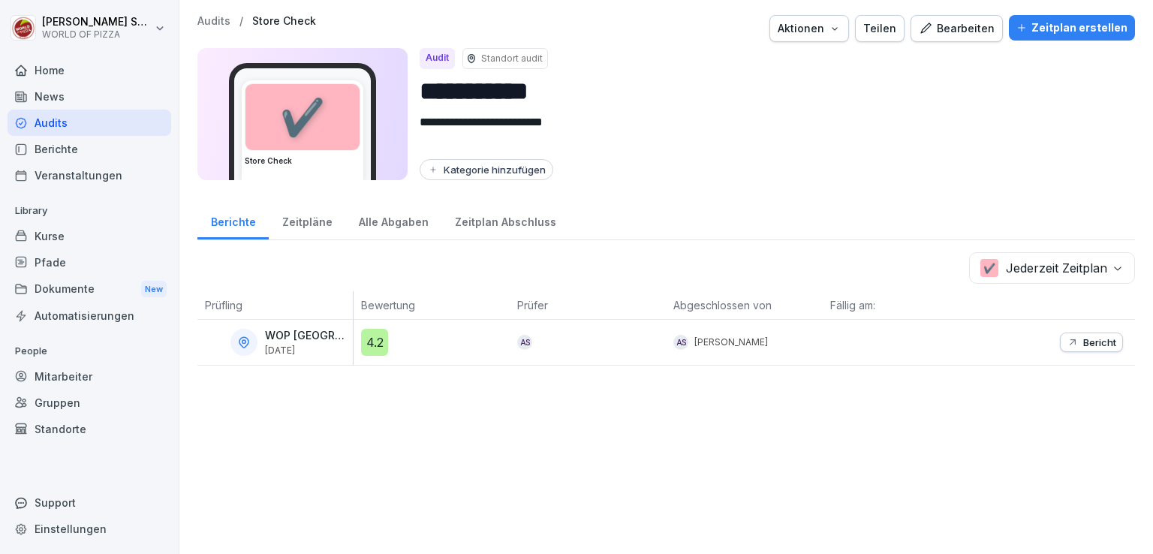
click at [207, 17] on p "Audits" at bounding box center [214, 21] width 33 height 13
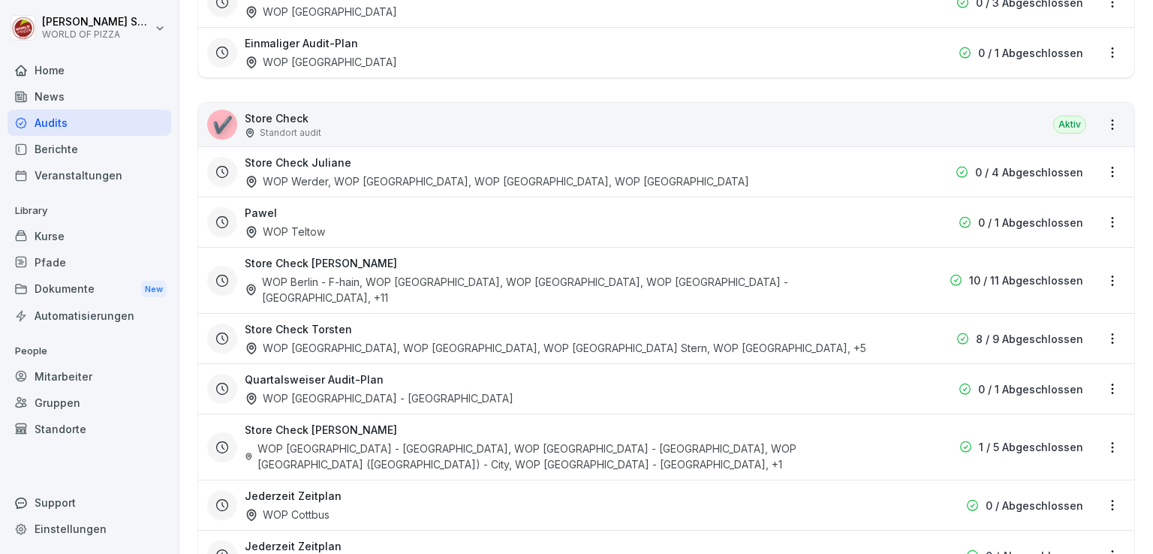
scroll to position [447, 0]
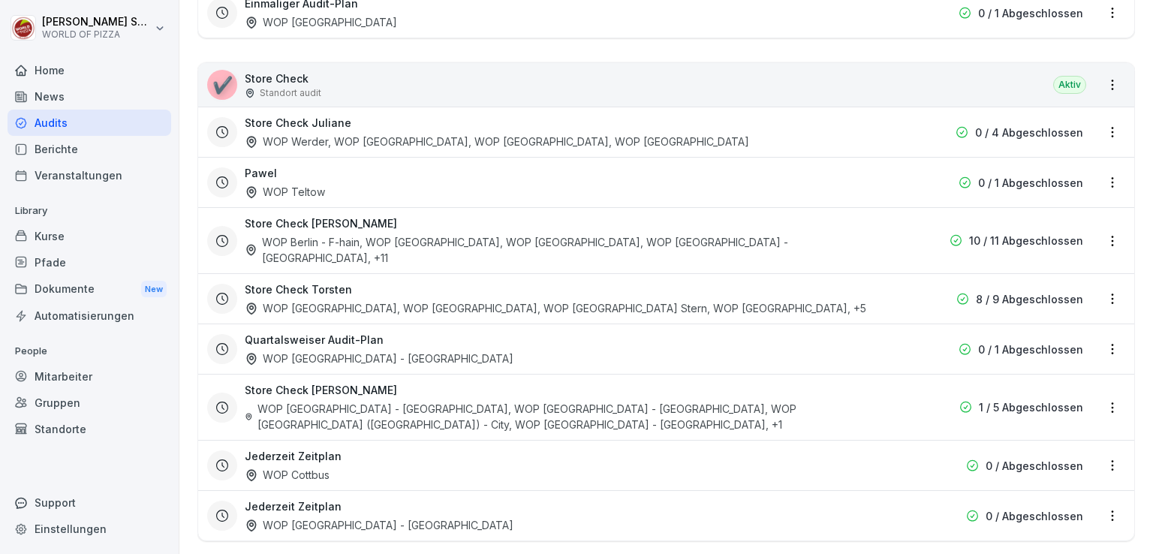
click at [1103, 472] on html "[PERSON_NAME] WORLD OF PIZZA Home News Audits Berichte Veranstaltungen Library …" at bounding box center [576, 277] width 1153 height 554
click at [0, 0] on link "Zeitplan bearbeiten" at bounding box center [0, 0] width 0 height 0
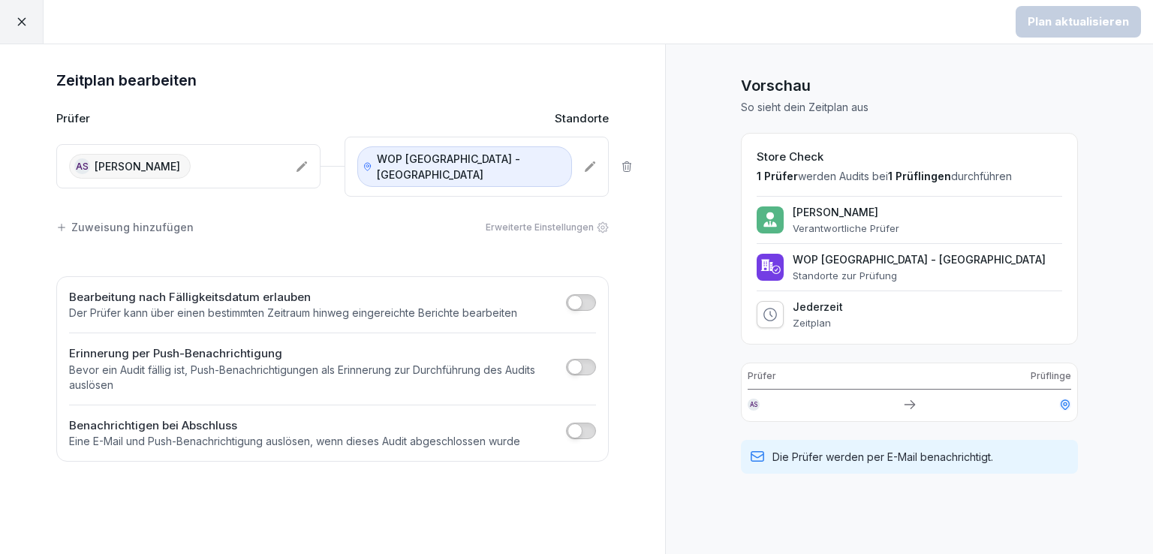
click at [588, 161] on icon at bounding box center [590, 166] width 11 height 11
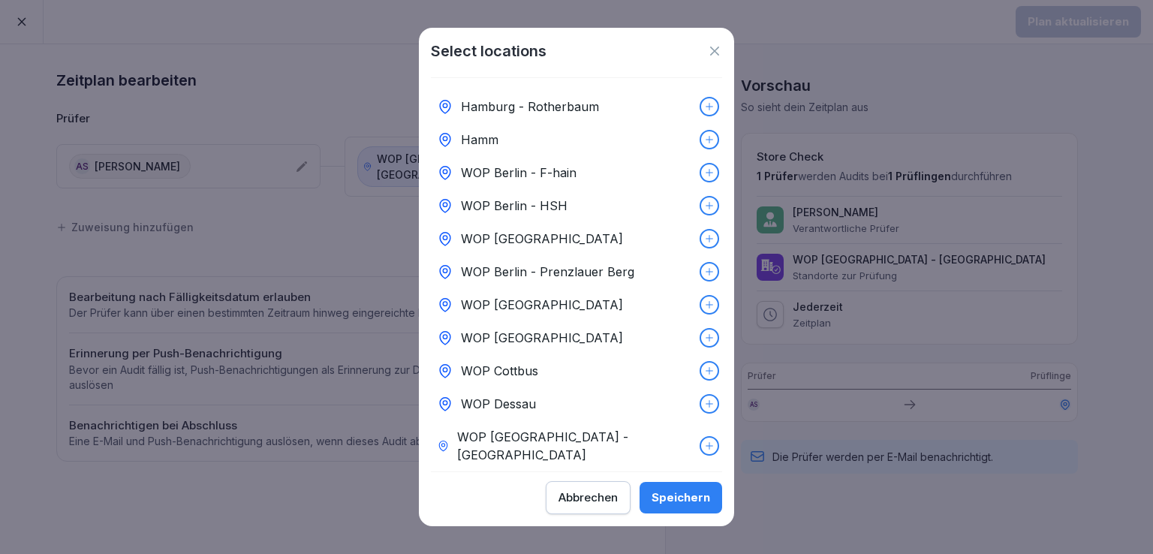
click at [584, 166] on div "WOP Berlin - F-hain" at bounding box center [576, 172] width 291 height 33
click at [673, 505] on div "Speichern" at bounding box center [681, 498] width 59 height 17
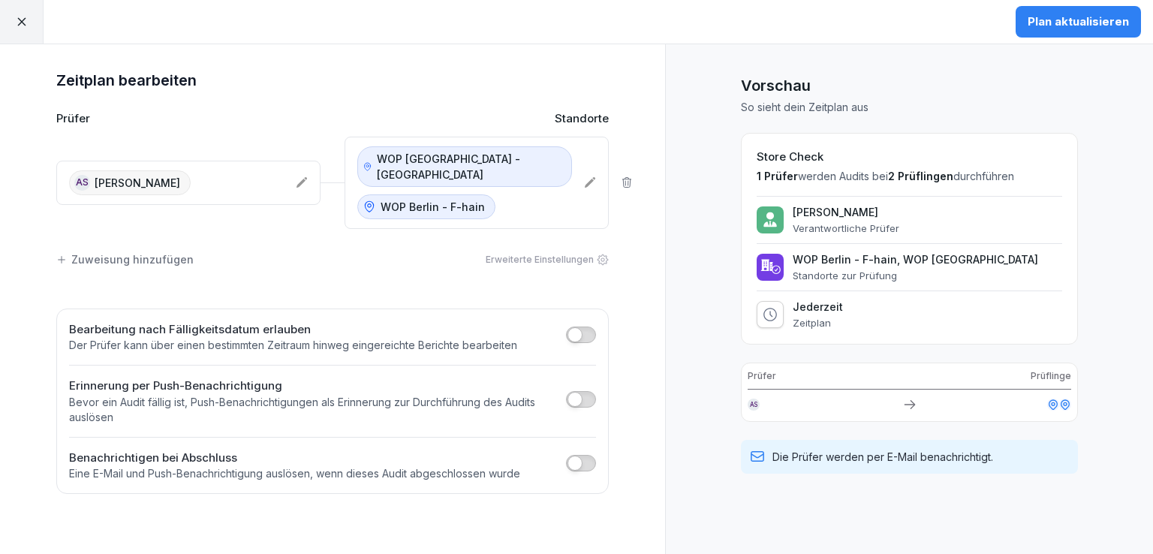
click at [1066, 31] on button "Plan aktualisieren" at bounding box center [1078, 22] width 125 height 32
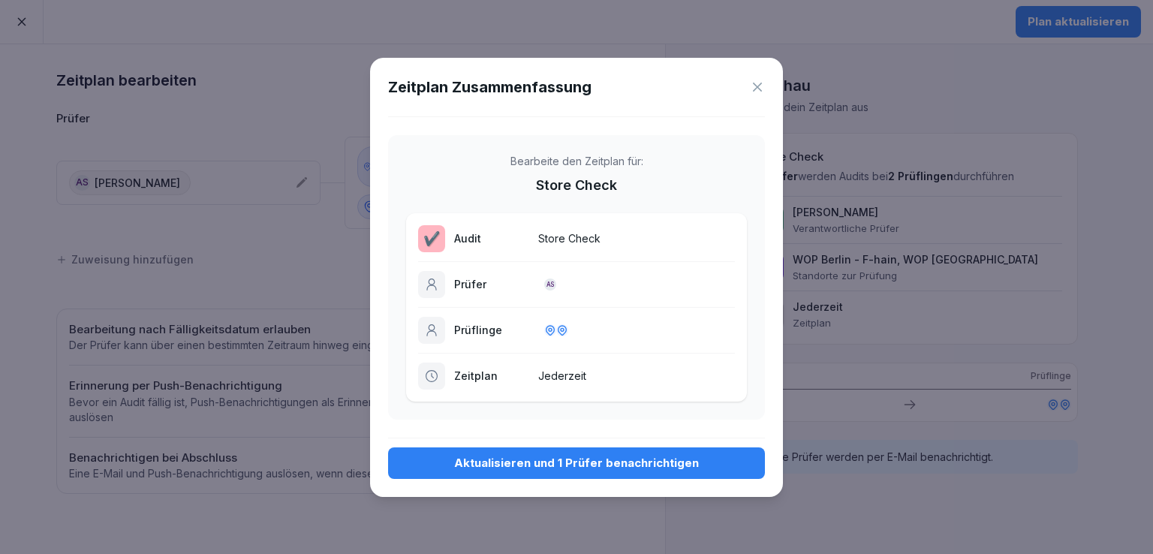
click at [529, 457] on div "Aktualisieren und 1 Prüfer benachrichtigen" at bounding box center [576, 463] width 353 height 17
